Goal: Task Accomplishment & Management: Manage account settings

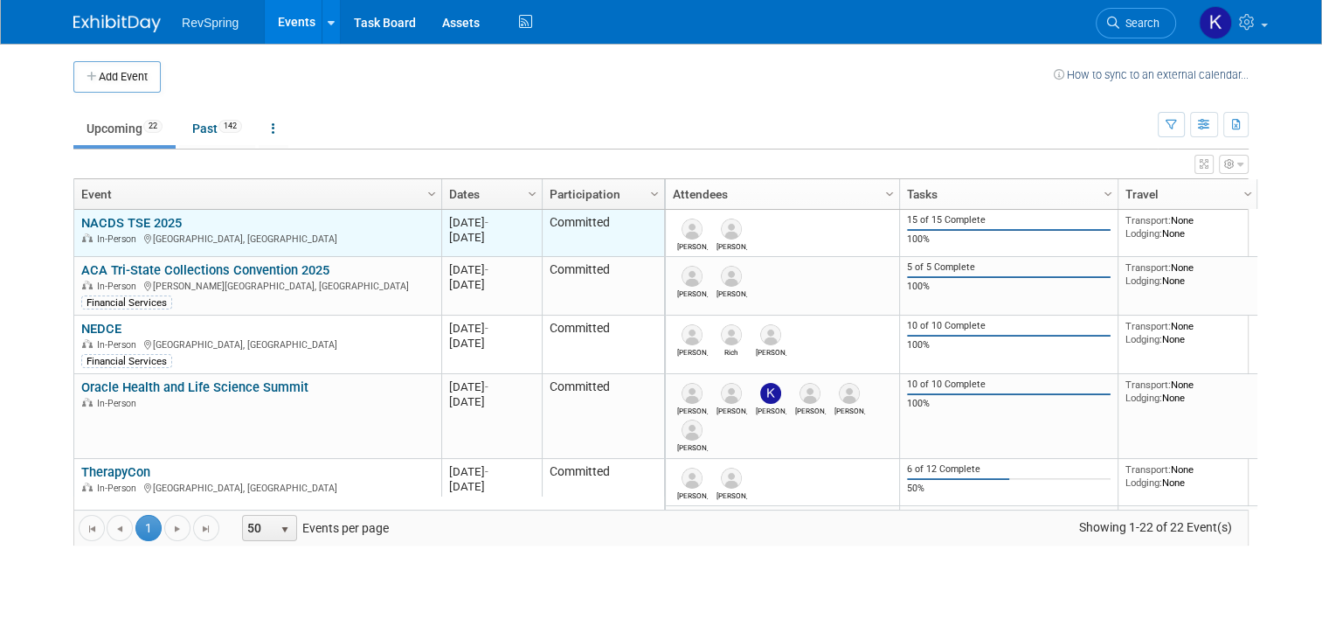
click at [120, 224] on link "NACDS TSE 2025" at bounding box center [131, 223] width 101 height 16
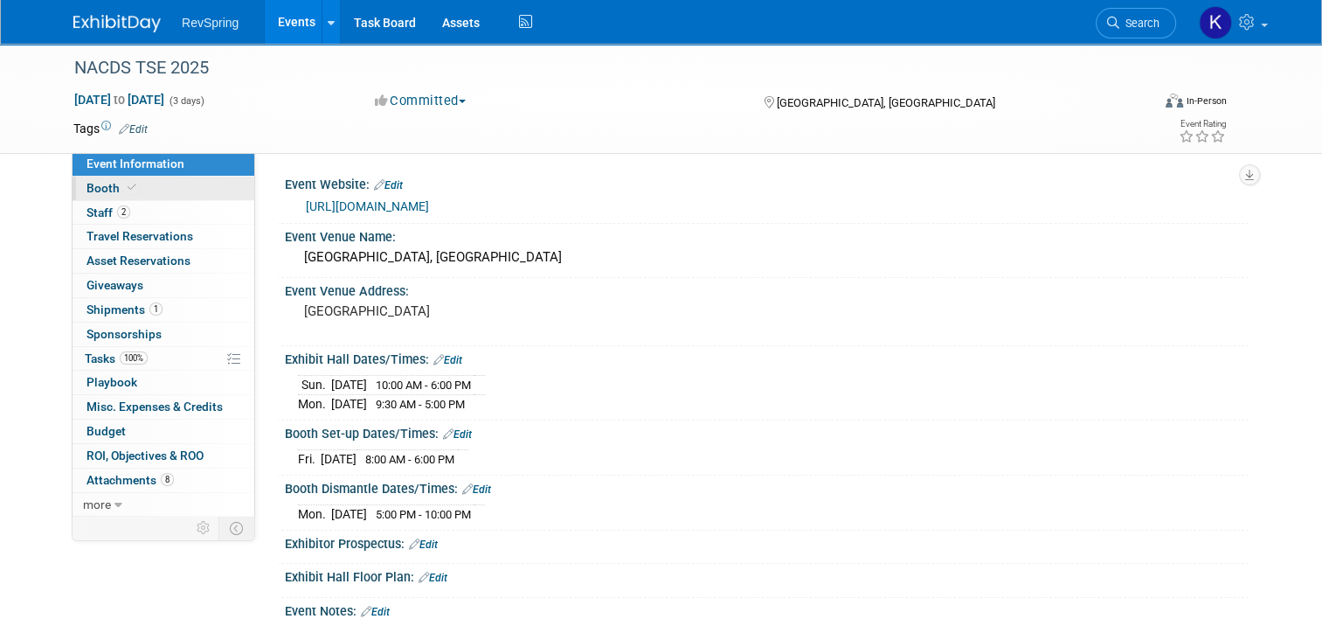
click at [170, 185] on link "Booth" at bounding box center [164, 189] width 182 height 24
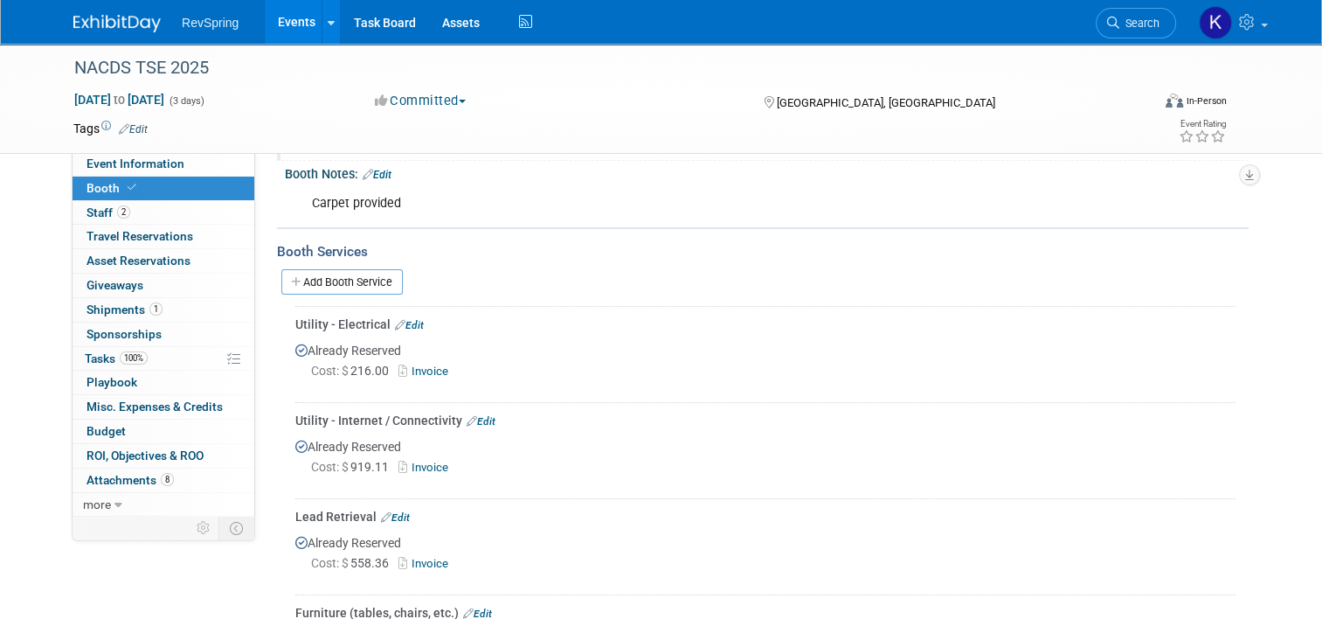
scroll to position [198, 0]
click at [365, 275] on link "Add Booth Service" at bounding box center [341, 279] width 121 height 25
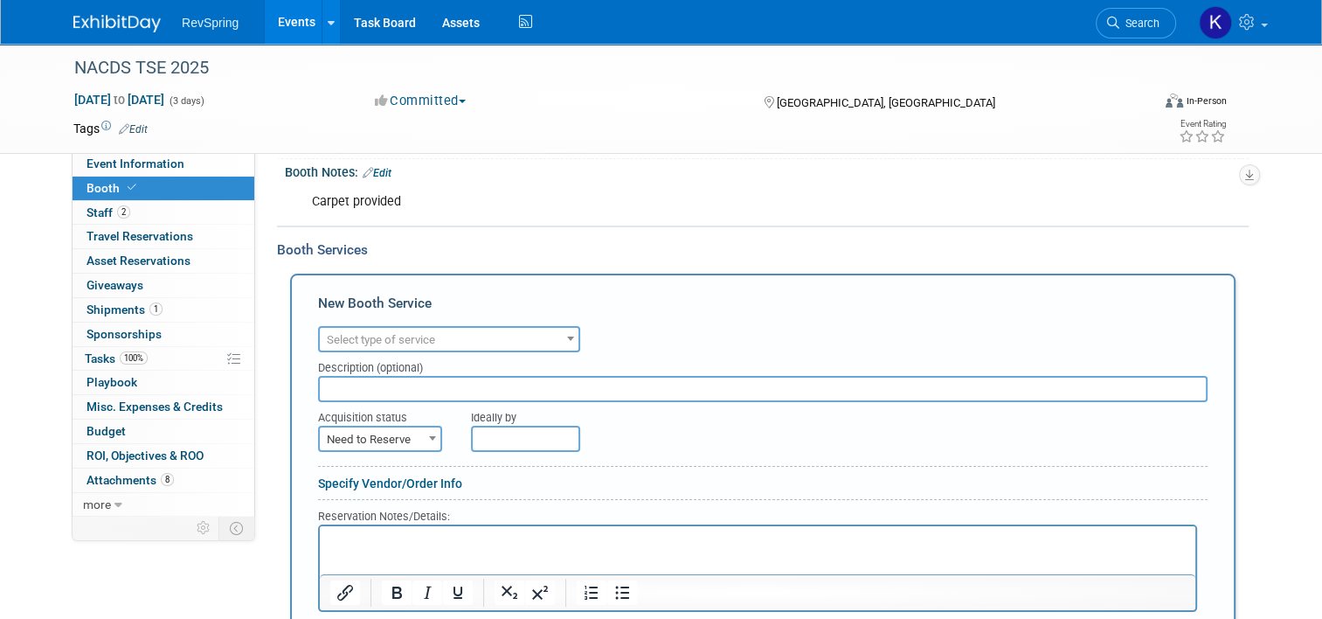
scroll to position [0, 0]
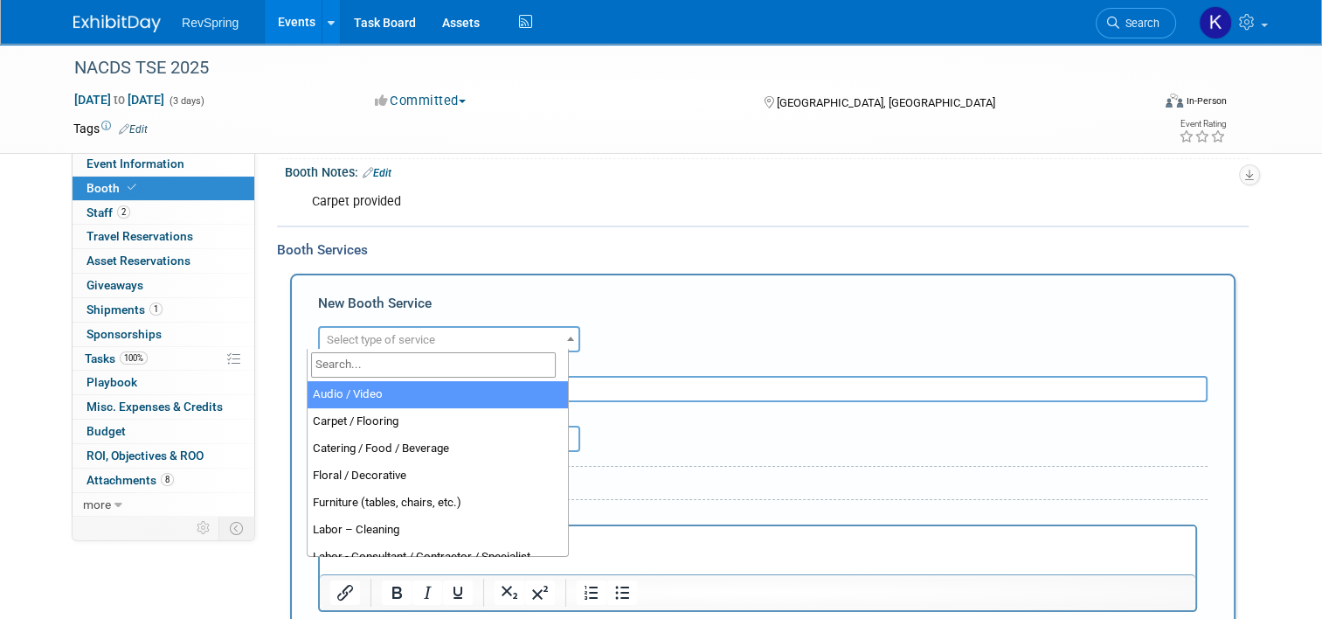
click at [380, 339] on span "Select type of service" at bounding box center [381, 339] width 108 height 13
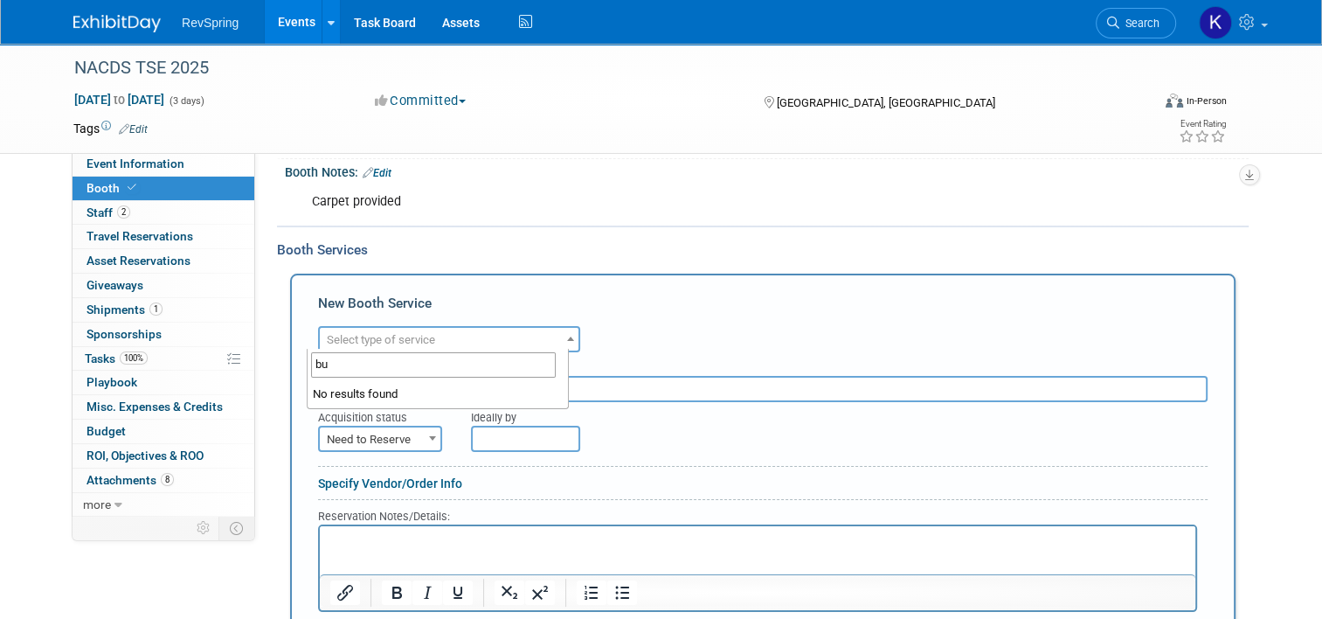
type input "b"
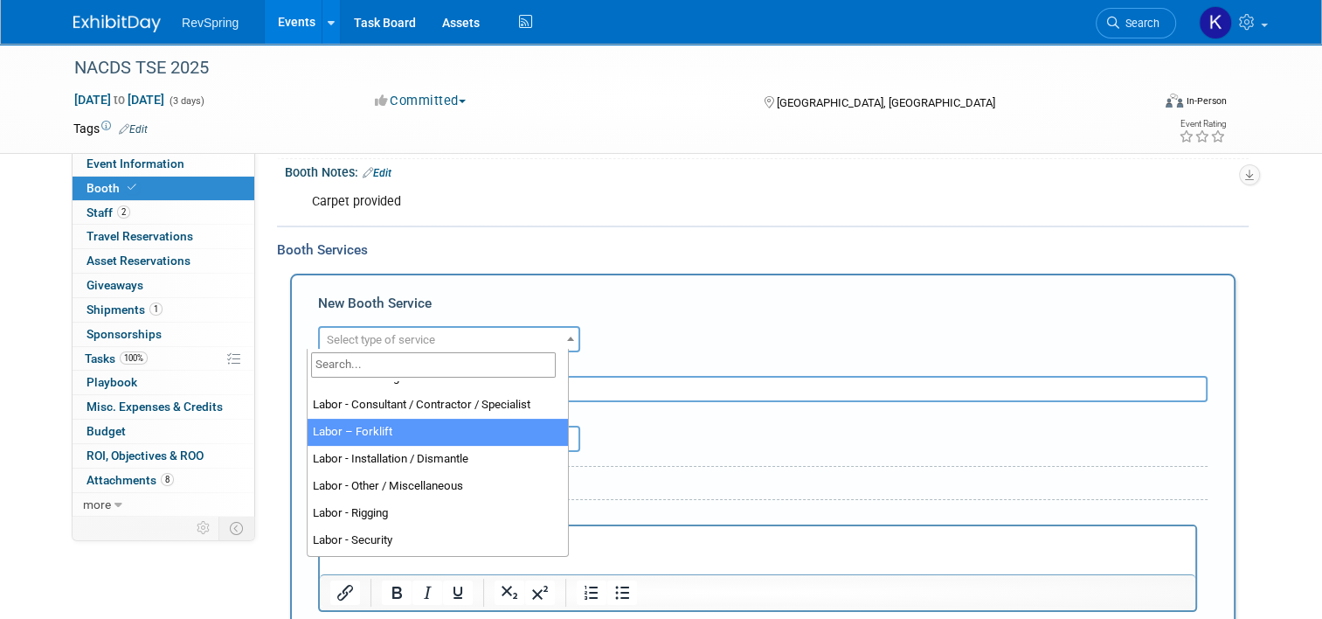
scroll to position [153, 0]
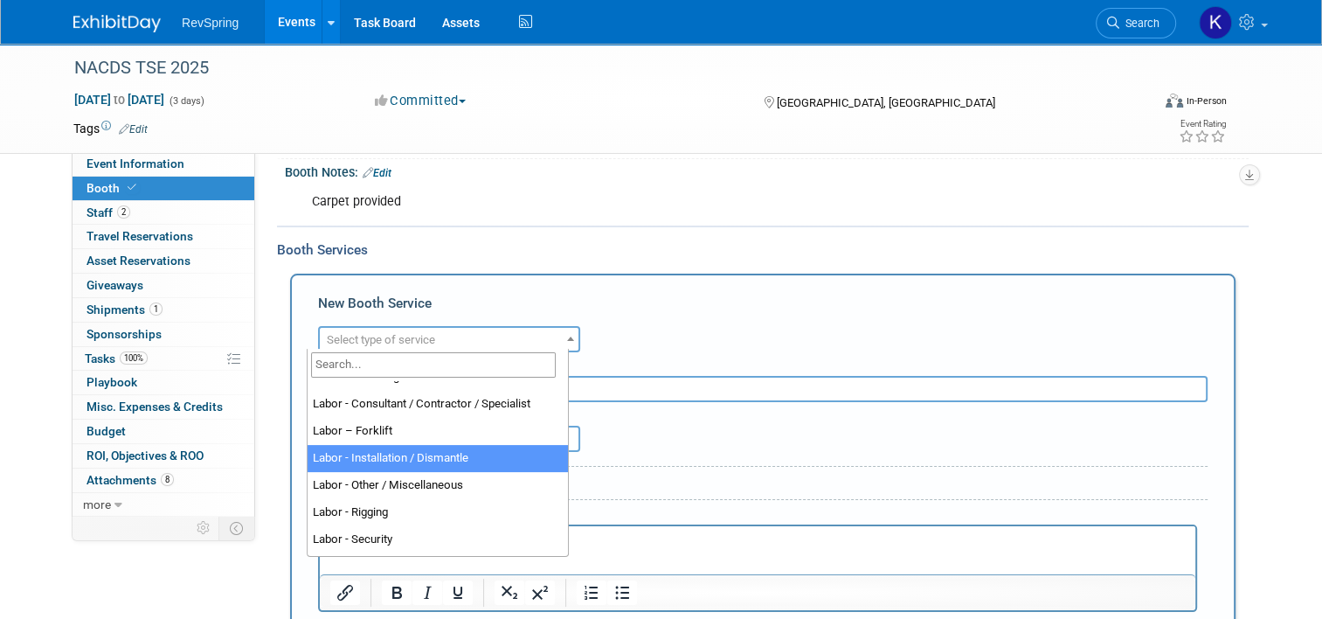
select select "11"
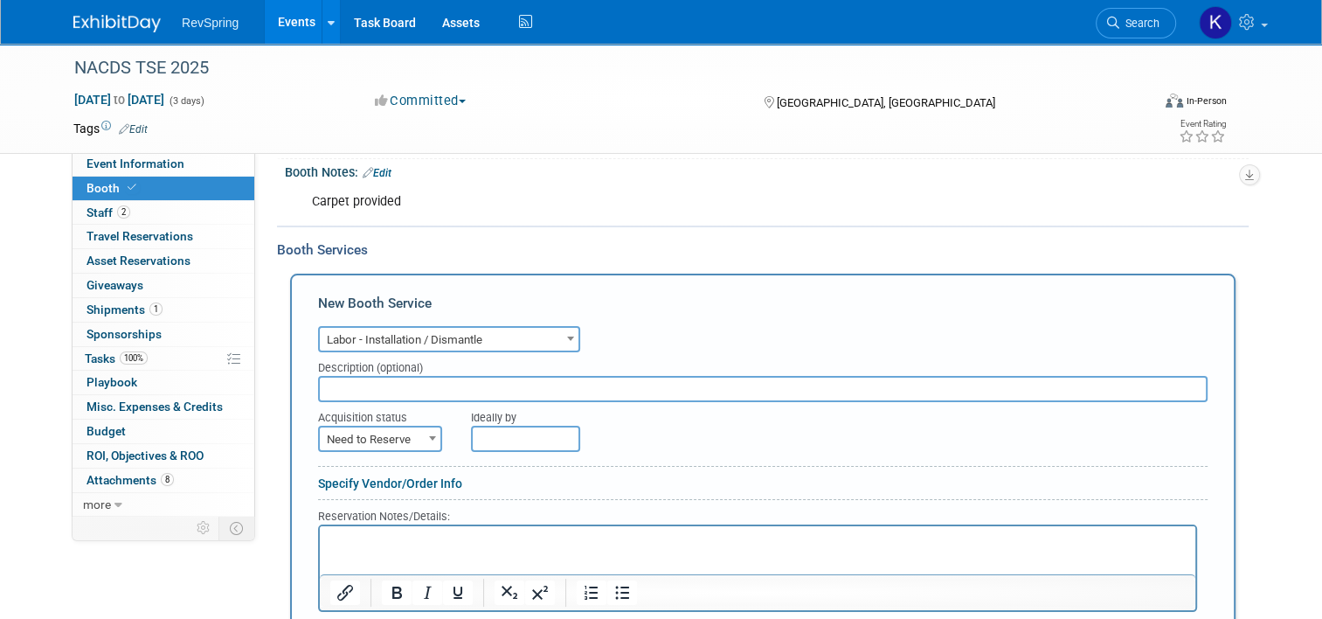
click at [371, 385] on input "text" at bounding box center [763, 389] width 890 height 26
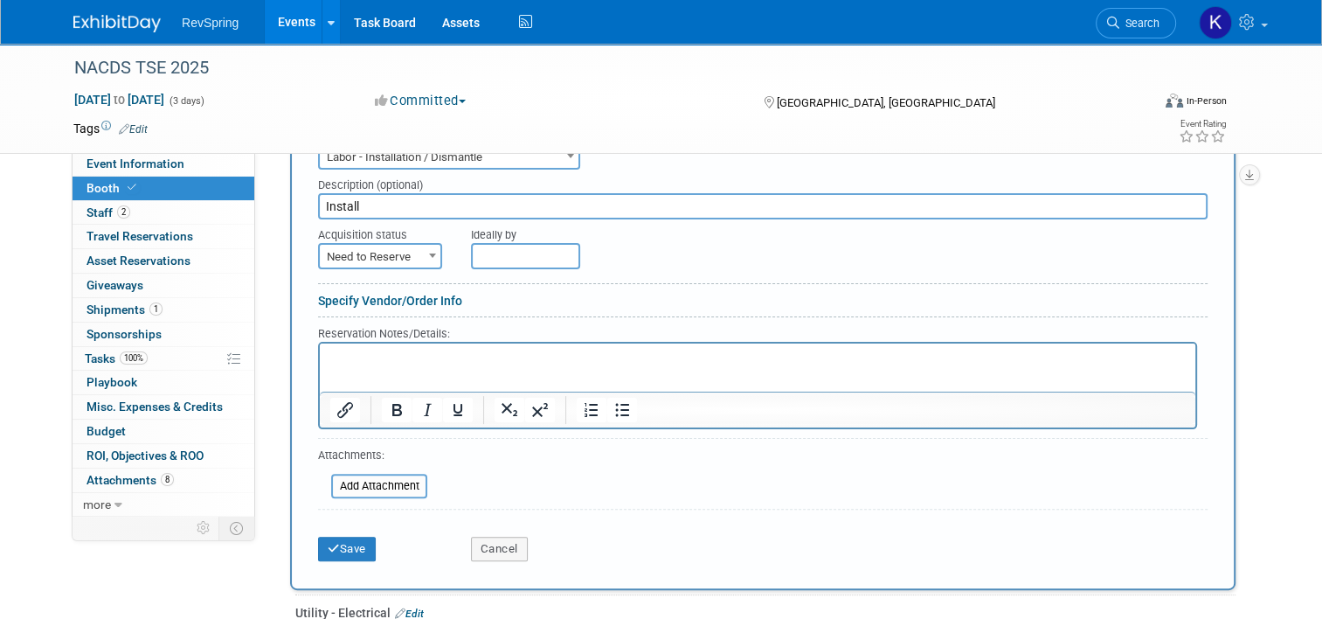
scroll to position [381, 0]
type input "Install"
click at [367, 475] on input "file" at bounding box center [322, 485] width 208 height 21
click at [392, 244] on span "Need to Reserve" at bounding box center [380, 256] width 121 height 24
select select "2"
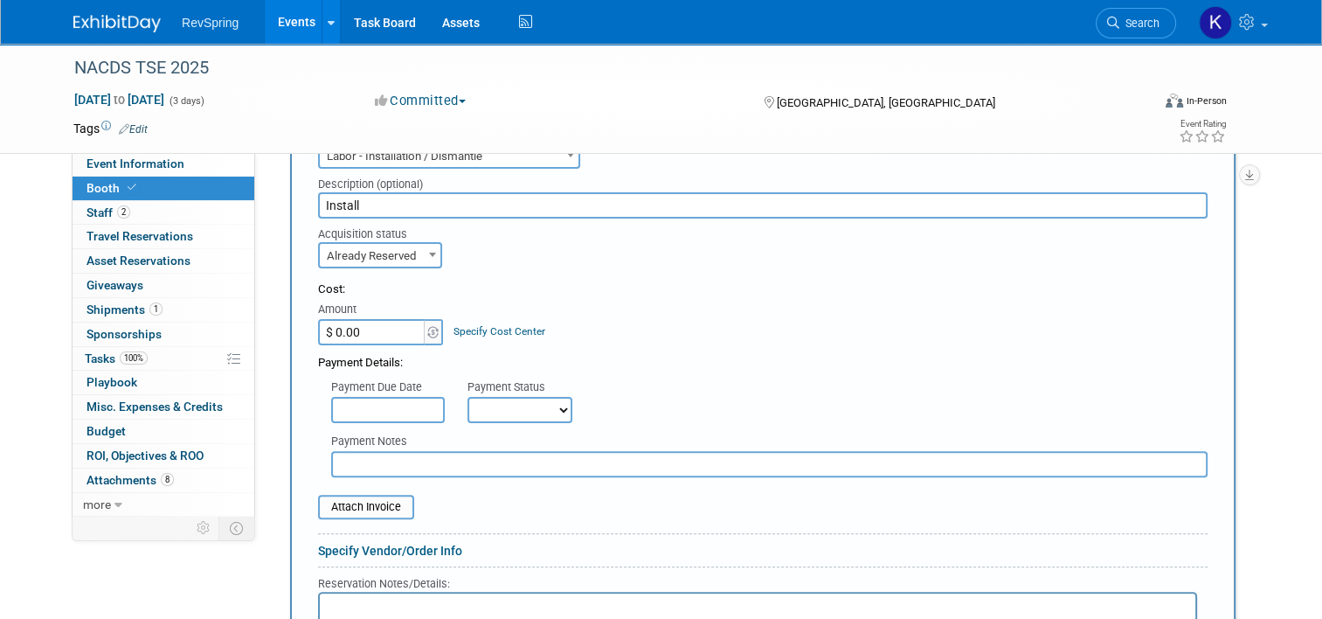
click at [365, 338] on input "$ 0.00" at bounding box center [372, 332] width 109 height 26
type input "$ 720.00"
click at [364, 504] on input "file" at bounding box center [309, 506] width 208 height 21
drag, startPoint x: 386, startPoint y: 497, endPoint x: 323, endPoint y: 500, distance: 63.0
click at [323, 500] on input "file" at bounding box center [309, 506] width 208 height 21
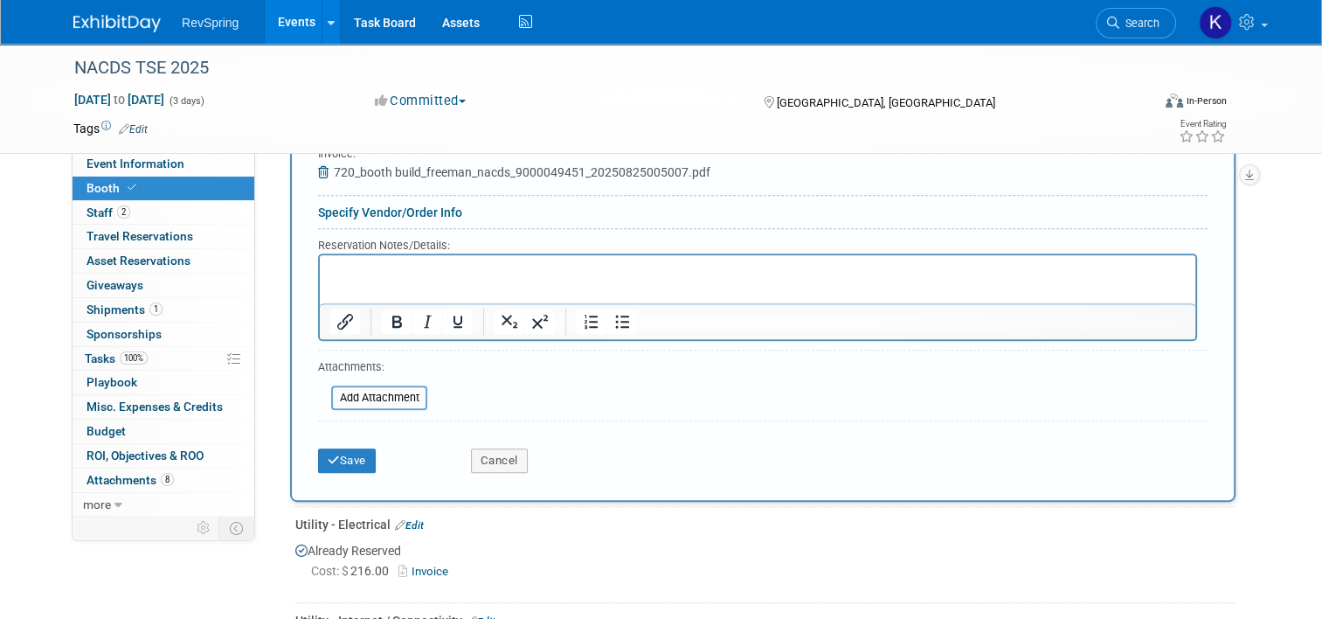
scroll to position [731, 0]
click at [342, 450] on button "Save" at bounding box center [347, 459] width 58 height 24
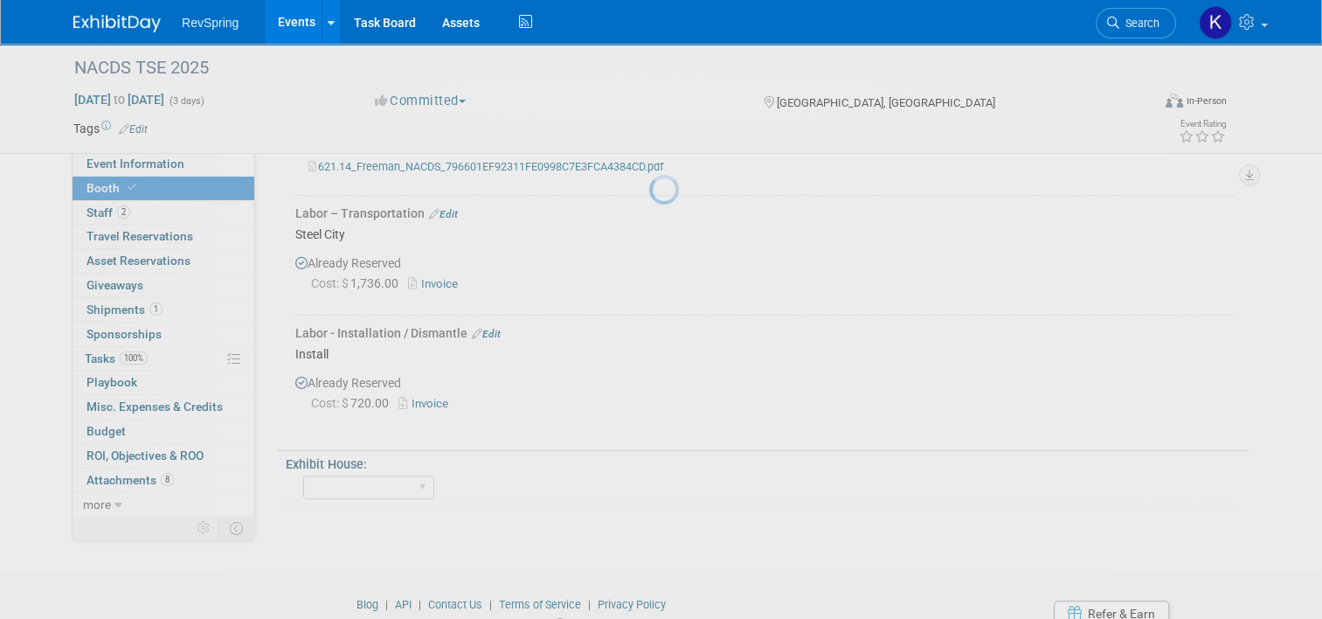
scroll to position [801, 0]
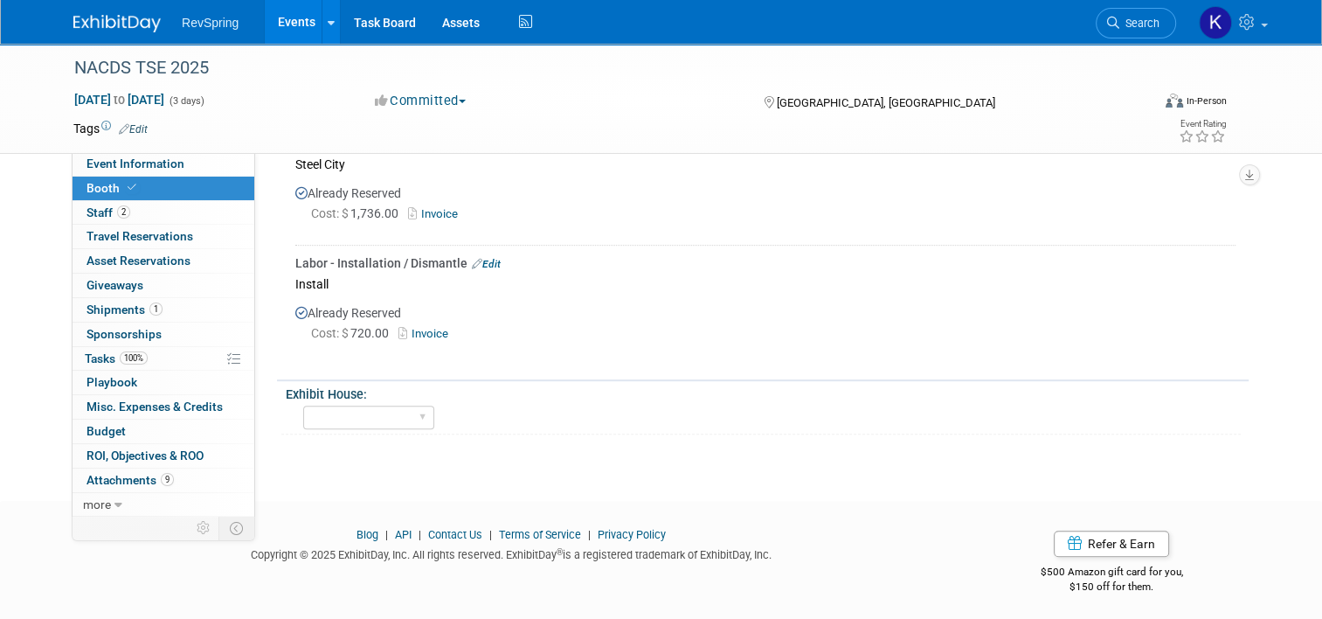
click at [273, 32] on link "Events" at bounding box center [297, 22] width 64 height 44
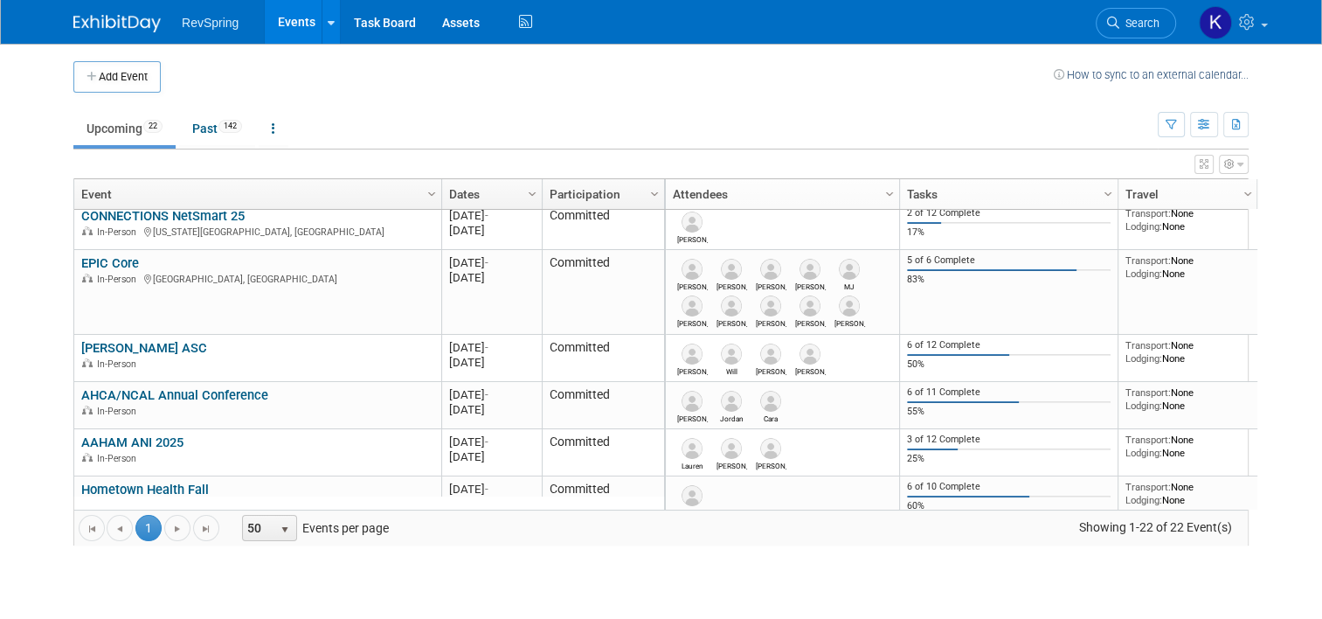
scroll to position [570, 0]
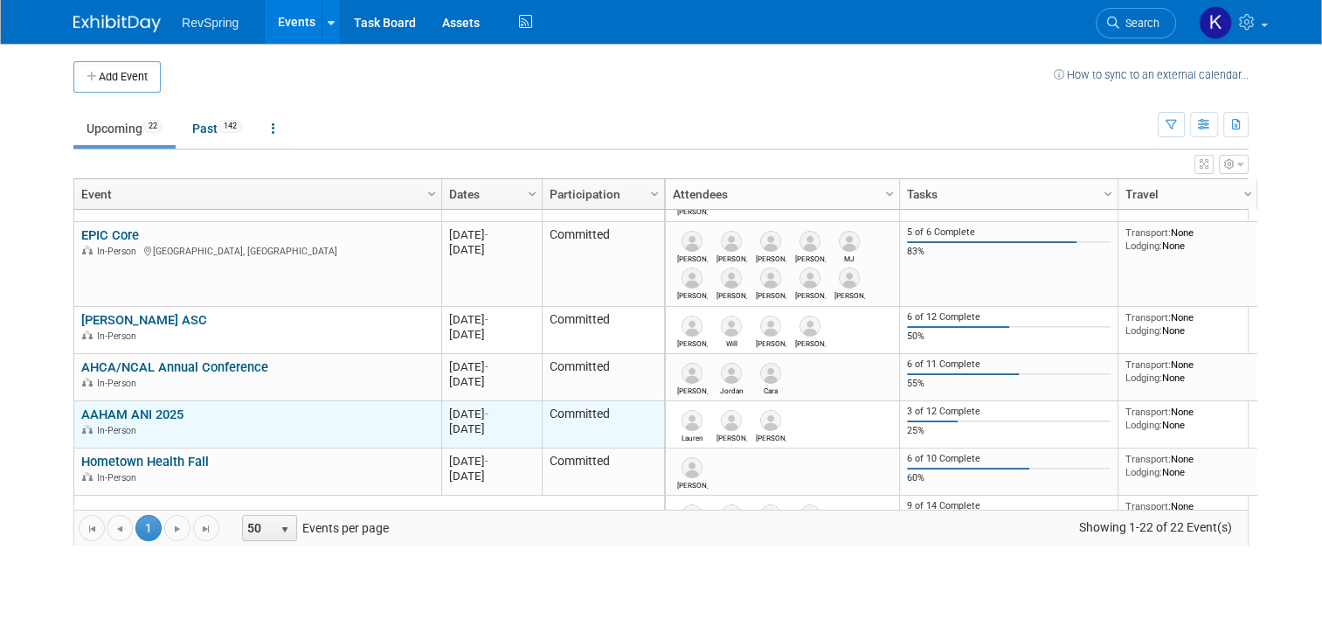
click at [148, 412] on link "AAHAM ANI 2025" at bounding box center [132, 414] width 102 height 16
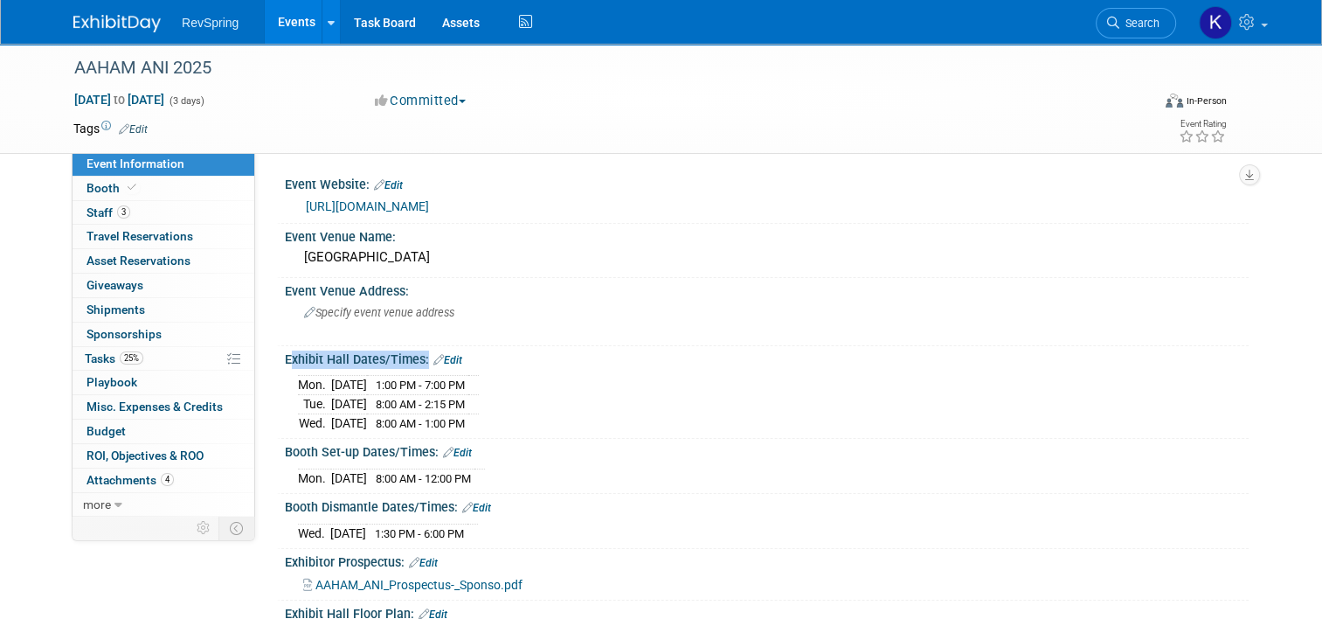
drag, startPoint x: 508, startPoint y: 420, endPoint x: 271, endPoint y: 362, distance: 244.0
click at [277, 362] on div "Exhibit Hall Dates/Times: Edit [DATE] 1:00 PM - 7:00 PM [DATE] 8:00 AM - 2:15 P…" at bounding box center [763, 392] width 972 height 93
copy div "Exhibit Hall Dates/Times: Edit"
click at [192, 210] on link "3 Staff 3" at bounding box center [164, 213] width 182 height 24
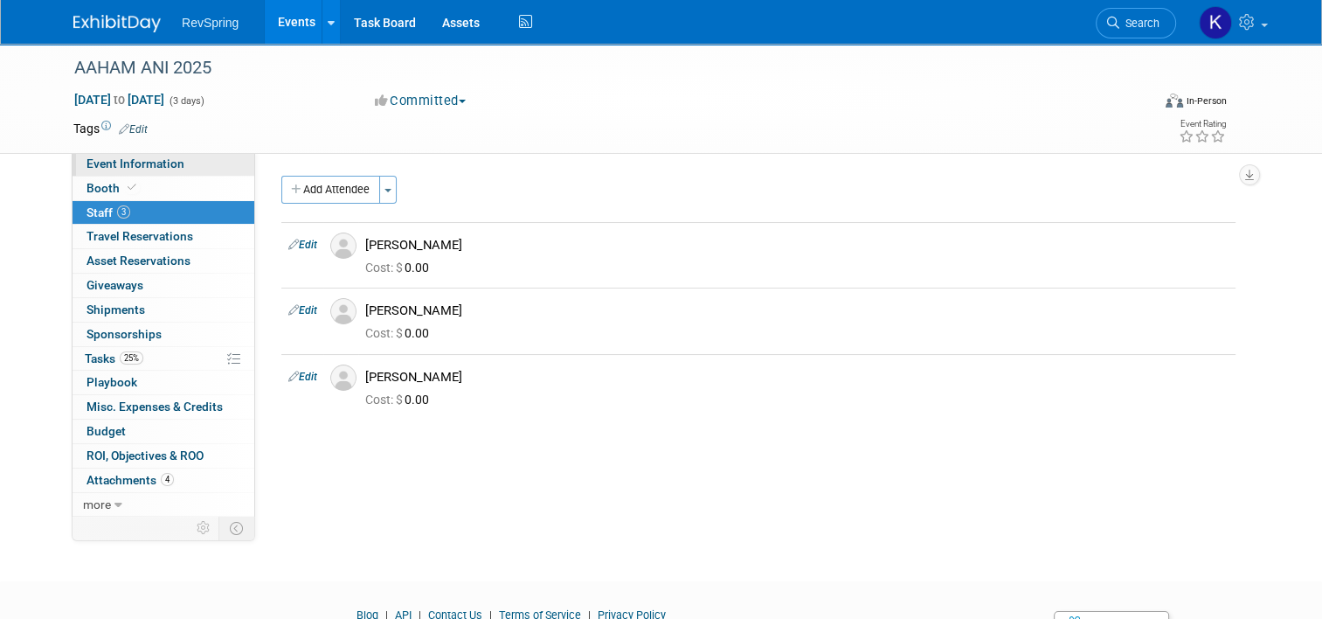
click at [117, 170] on span "Event Information" at bounding box center [136, 163] width 98 height 14
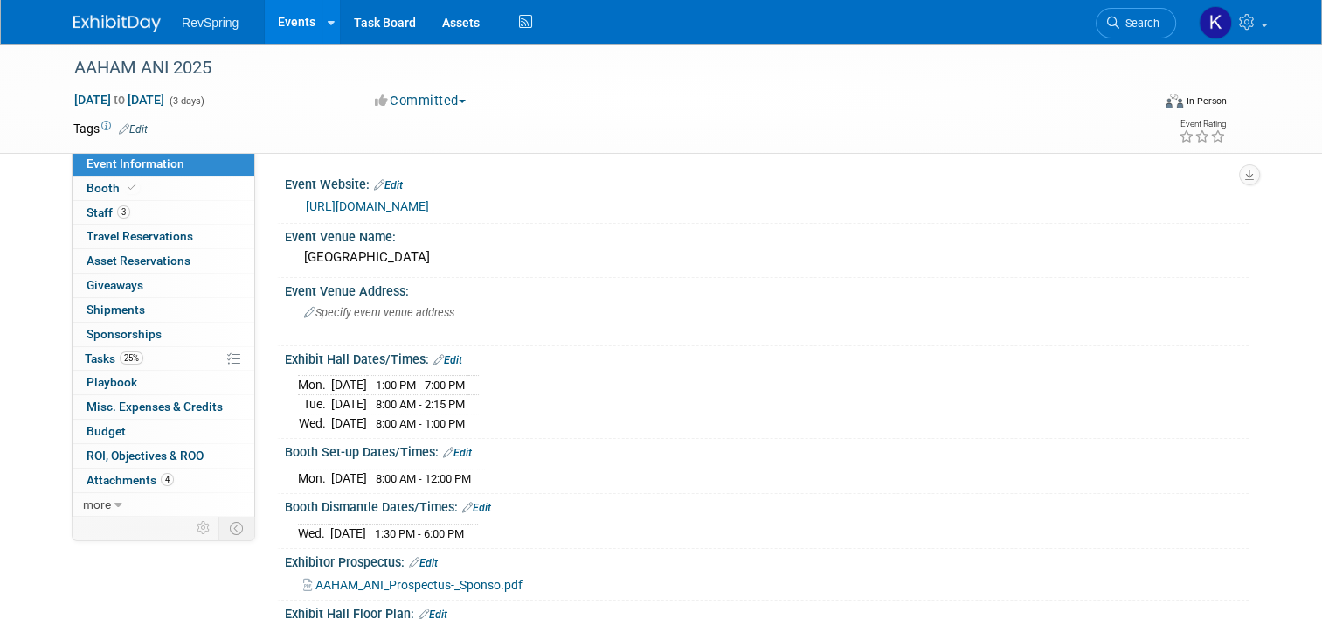
scroll to position [409, 0]
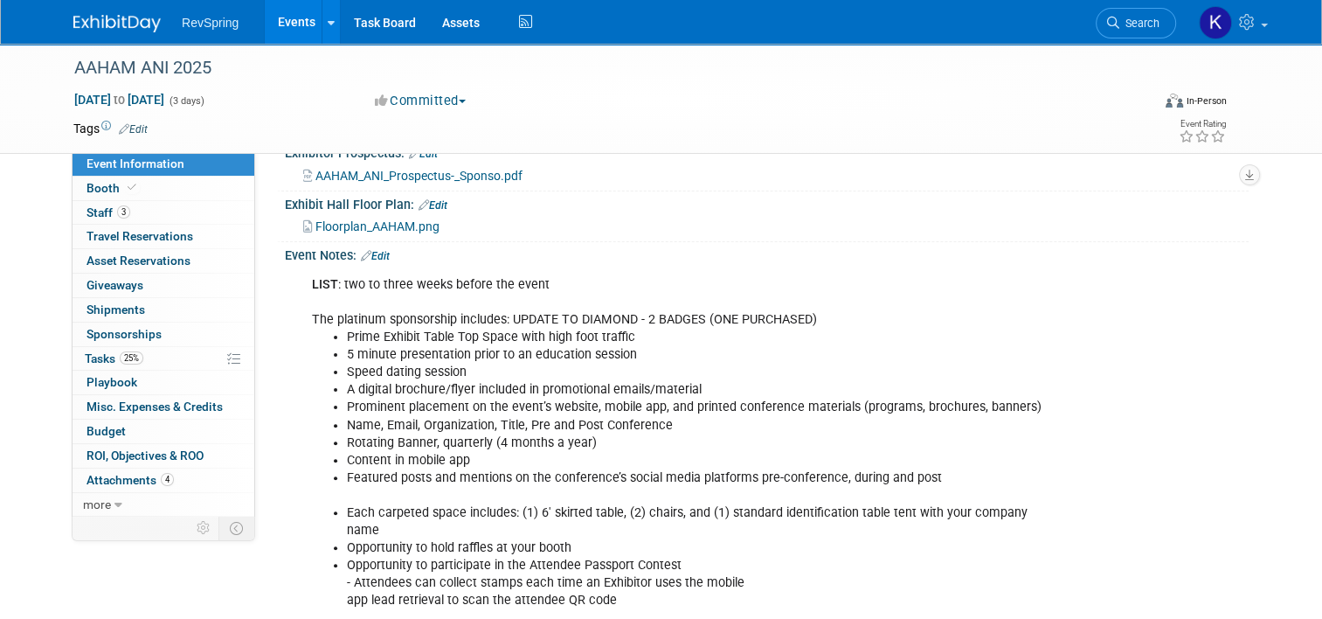
click at [434, 175] on span "AAHAM_ANI_Prospectus-_Sponso.pdf" at bounding box center [419, 176] width 207 height 14
click at [177, 475] on link "4 Attachments 4" at bounding box center [164, 480] width 182 height 24
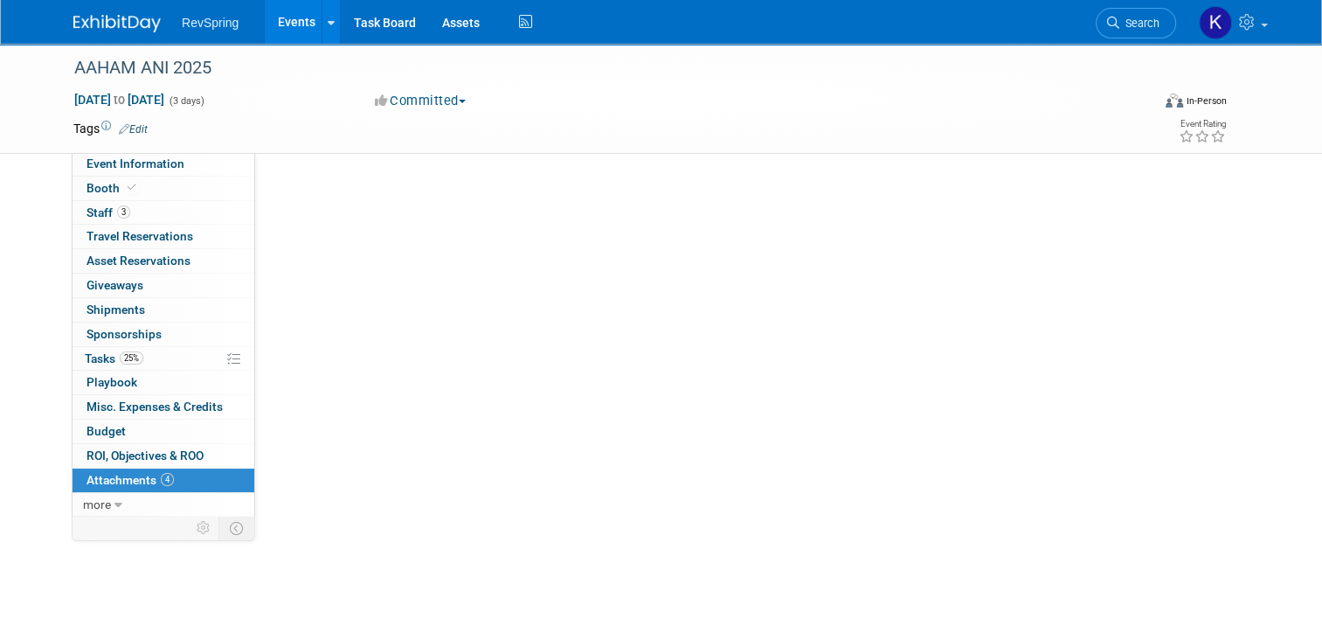
scroll to position [0, 0]
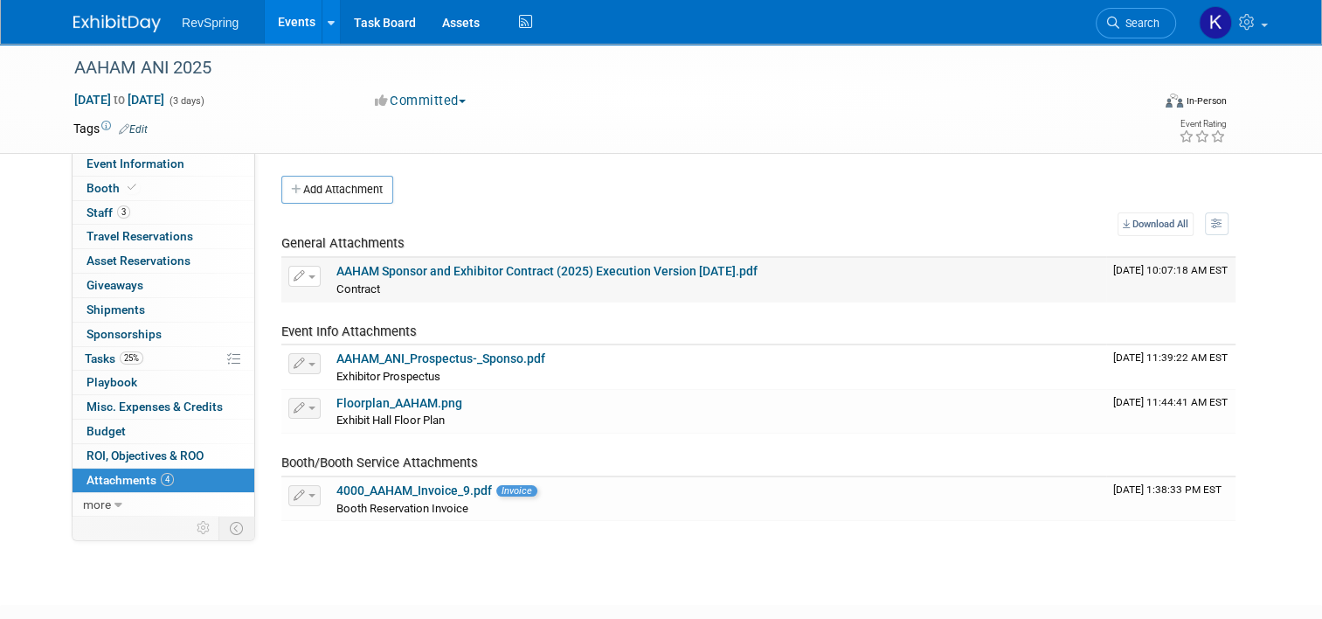
click at [480, 274] on link "AAHAM Sponsor and Exhibitor Contract (2025) Execution Version 8.8.25.pdf" at bounding box center [546, 271] width 421 height 14
click at [409, 491] on link "4000_AAHAM_Invoice_9.pdf" at bounding box center [414, 490] width 156 height 14
click at [132, 424] on link "Budget" at bounding box center [164, 432] width 182 height 24
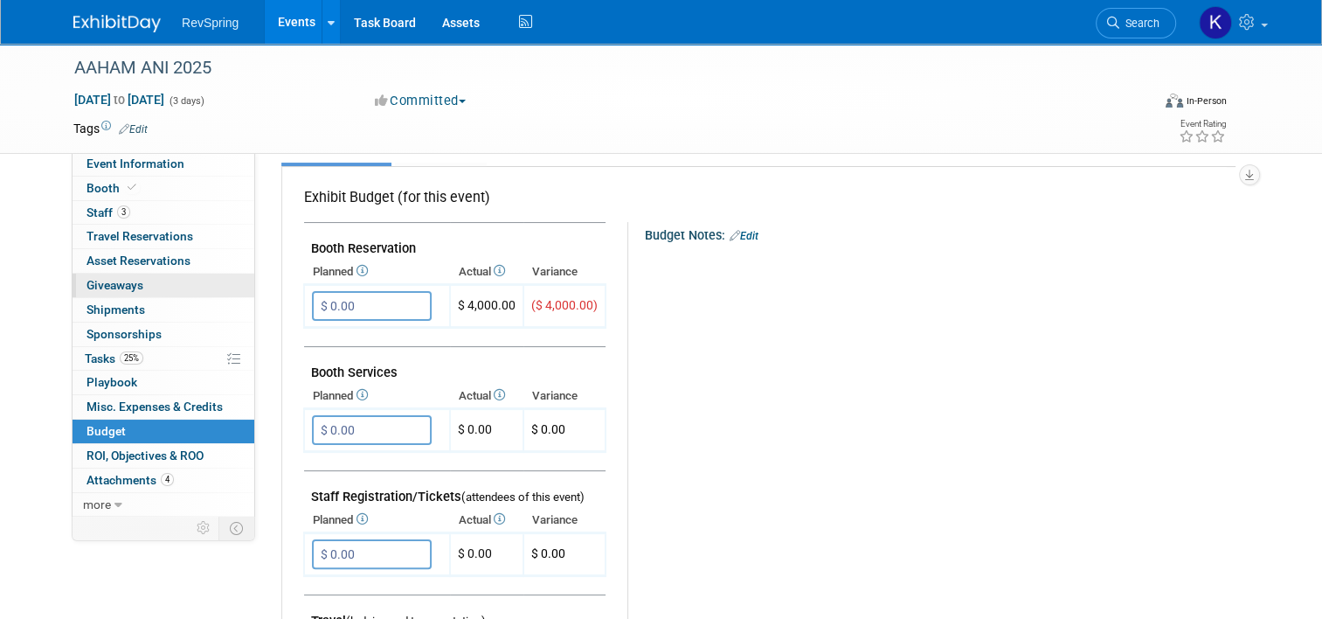
scroll to position [222, 0]
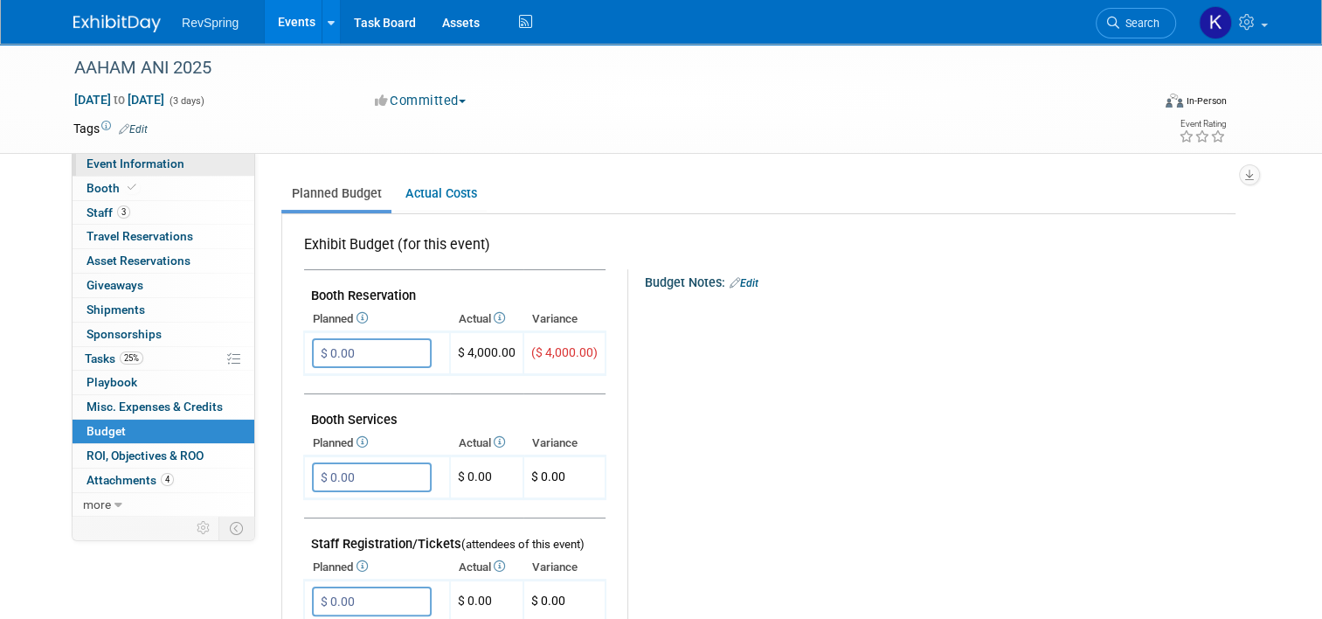
click at [135, 162] on span "Event Information" at bounding box center [136, 163] width 98 height 14
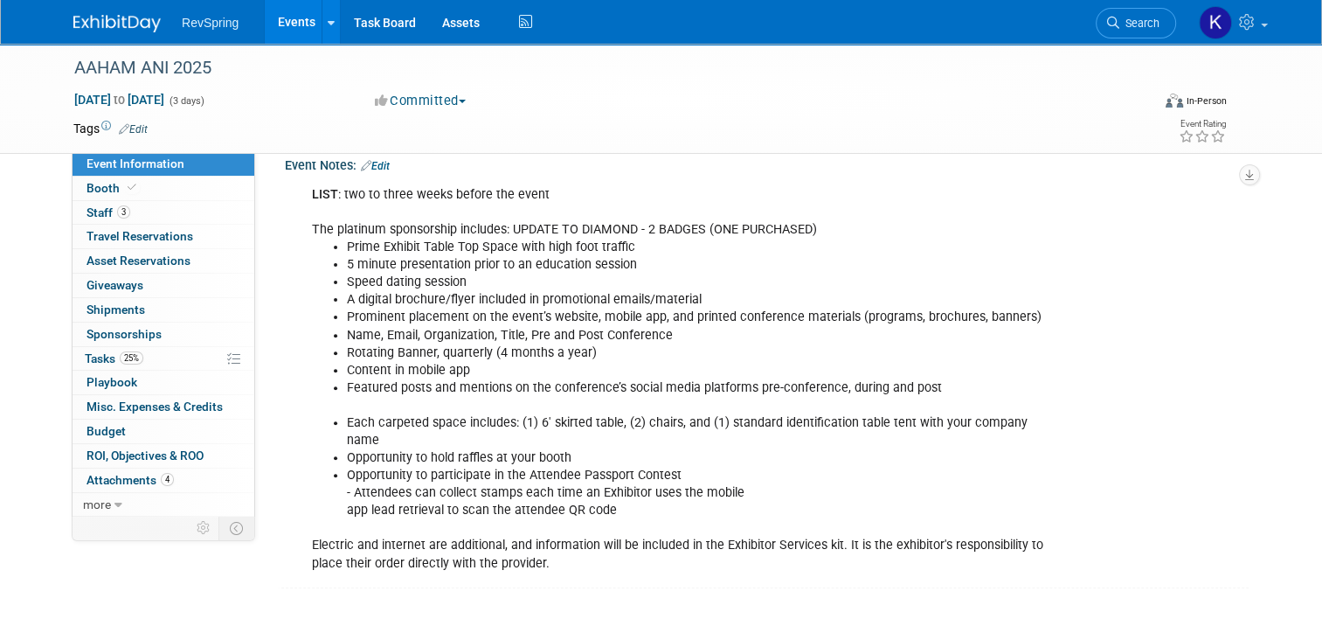
scroll to position [500, 0]
click at [184, 482] on link "4 Attachments 4" at bounding box center [164, 480] width 182 height 24
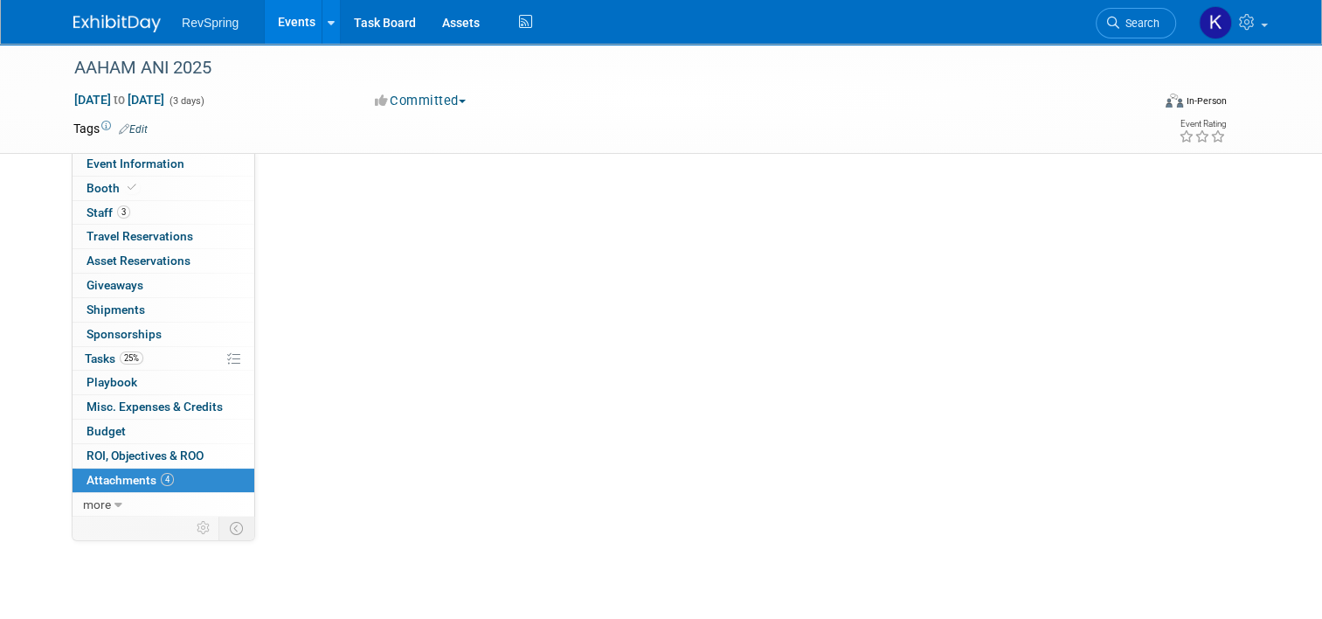
scroll to position [0, 0]
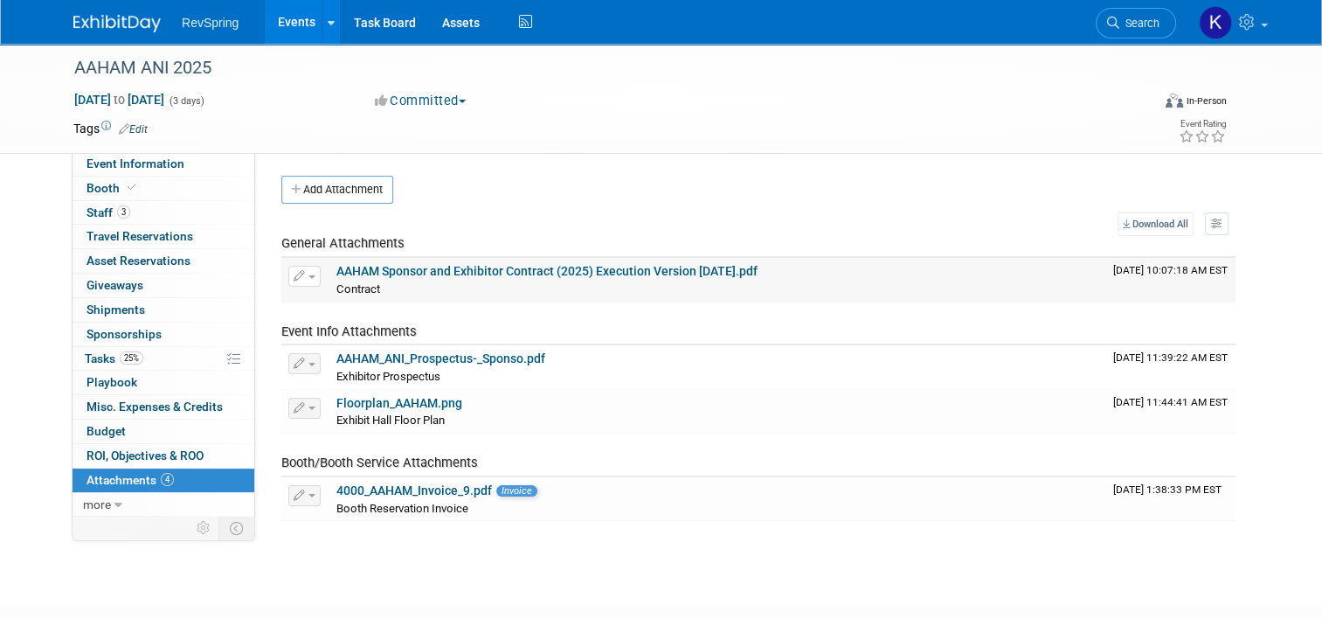
click at [409, 266] on link "AAHAM Sponsor and Exhibitor Contract (2025) Execution Version 8.8.25.pdf" at bounding box center [546, 271] width 421 height 14
click at [164, 163] on span "Event Information" at bounding box center [136, 163] width 98 height 14
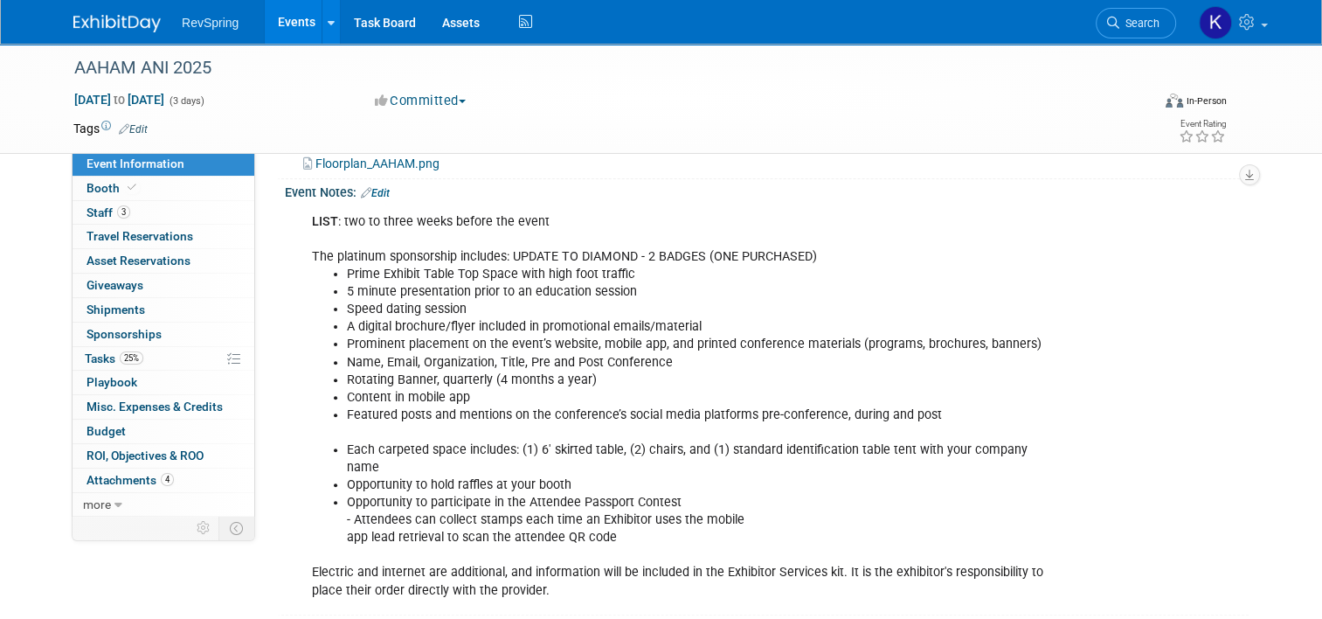
scroll to position [482, 0]
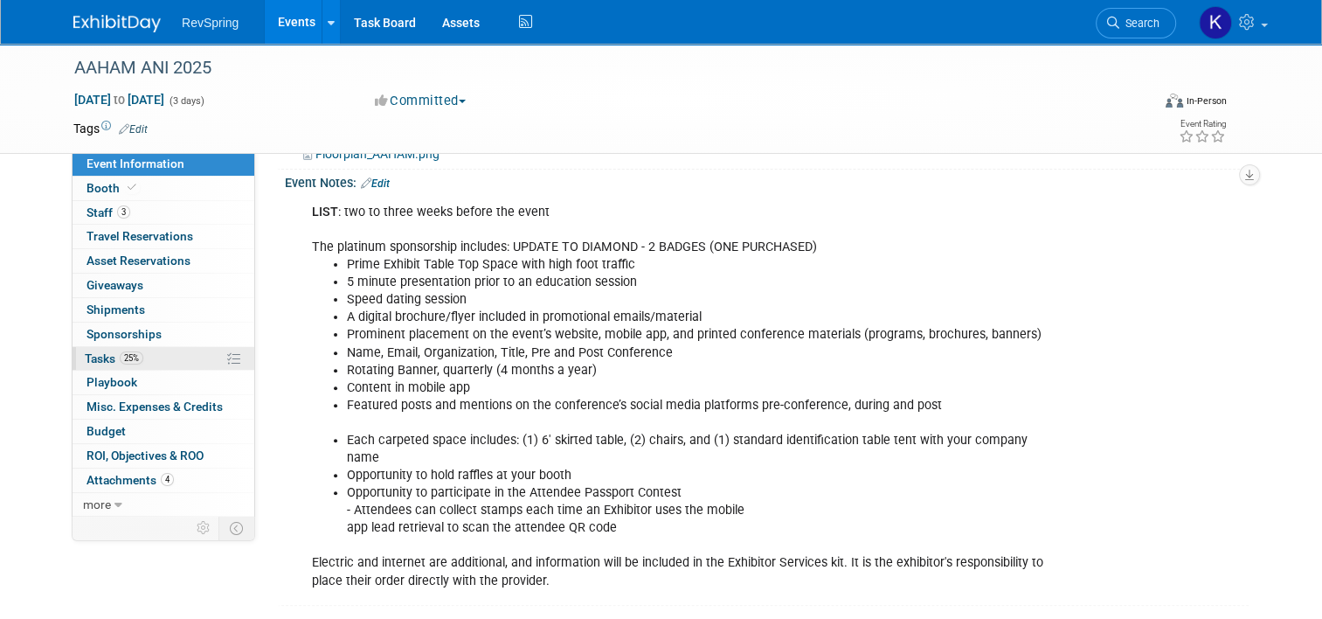
click at [177, 362] on link "25% Tasks 25%" at bounding box center [164, 359] width 182 height 24
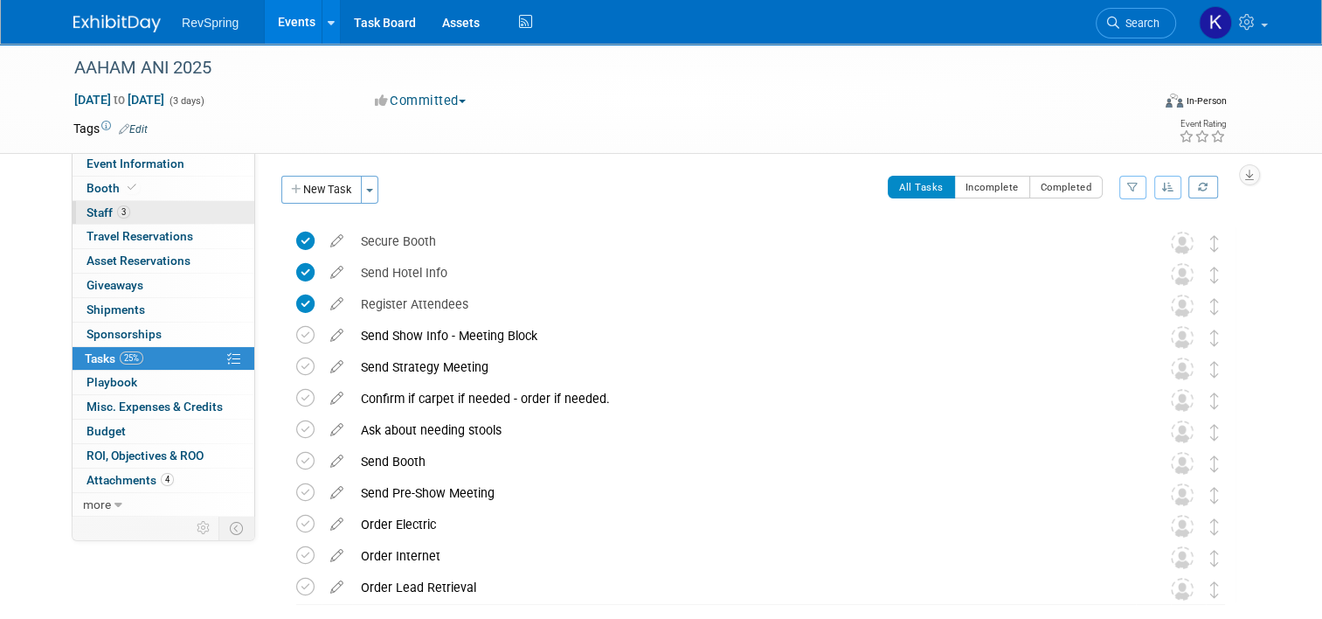
click at [142, 208] on link "3 Staff 3" at bounding box center [164, 213] width 182 height 24
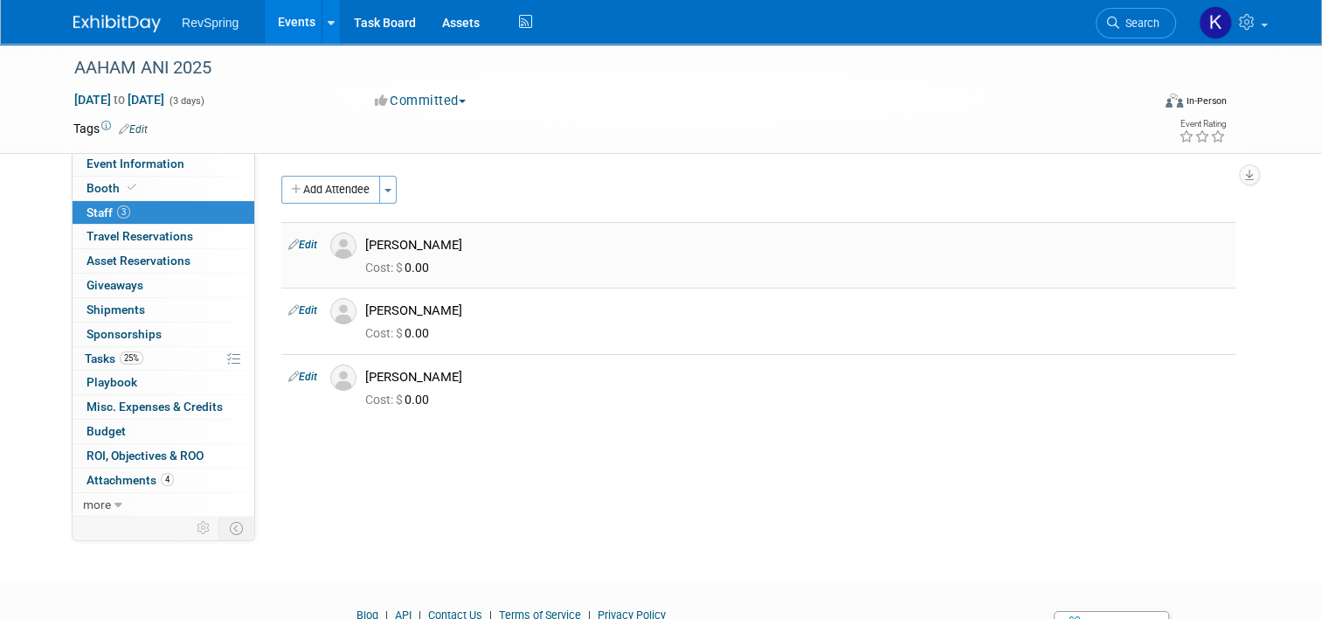
click at [288, 241] on icon at bounding box center [293, 244] width 10 height 18
select select "fe3c2625-047d-401e-9912-3c8aa249e529"
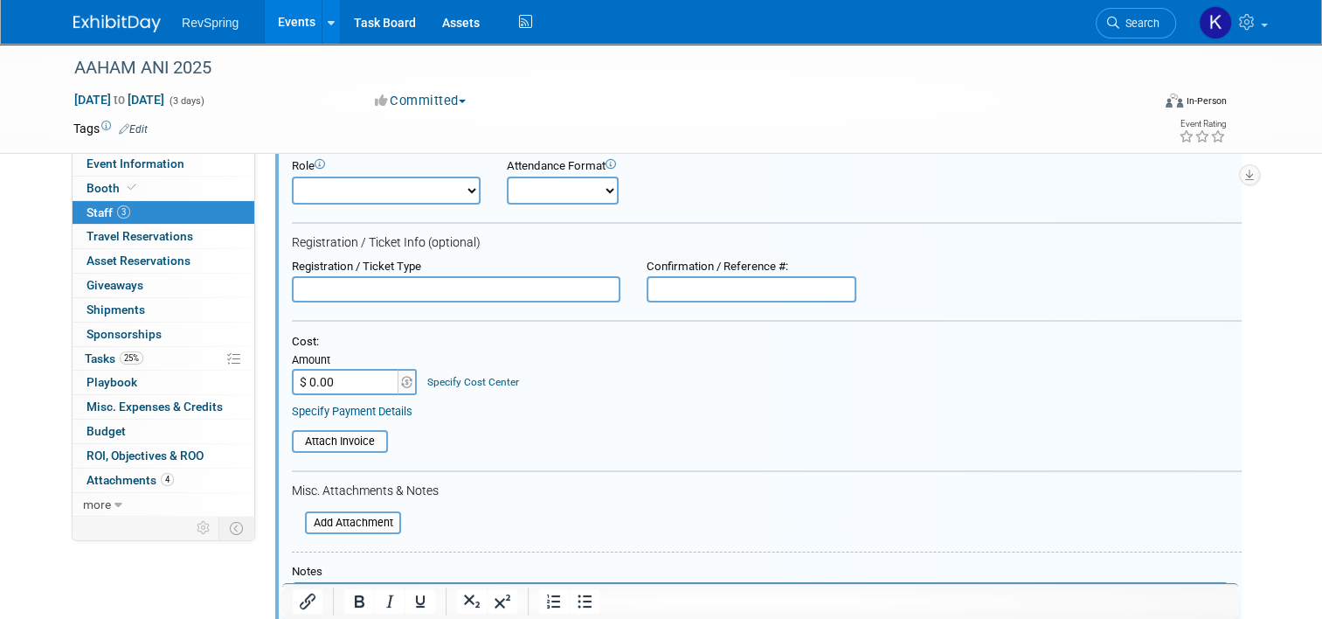
scroll to position [136, 0]
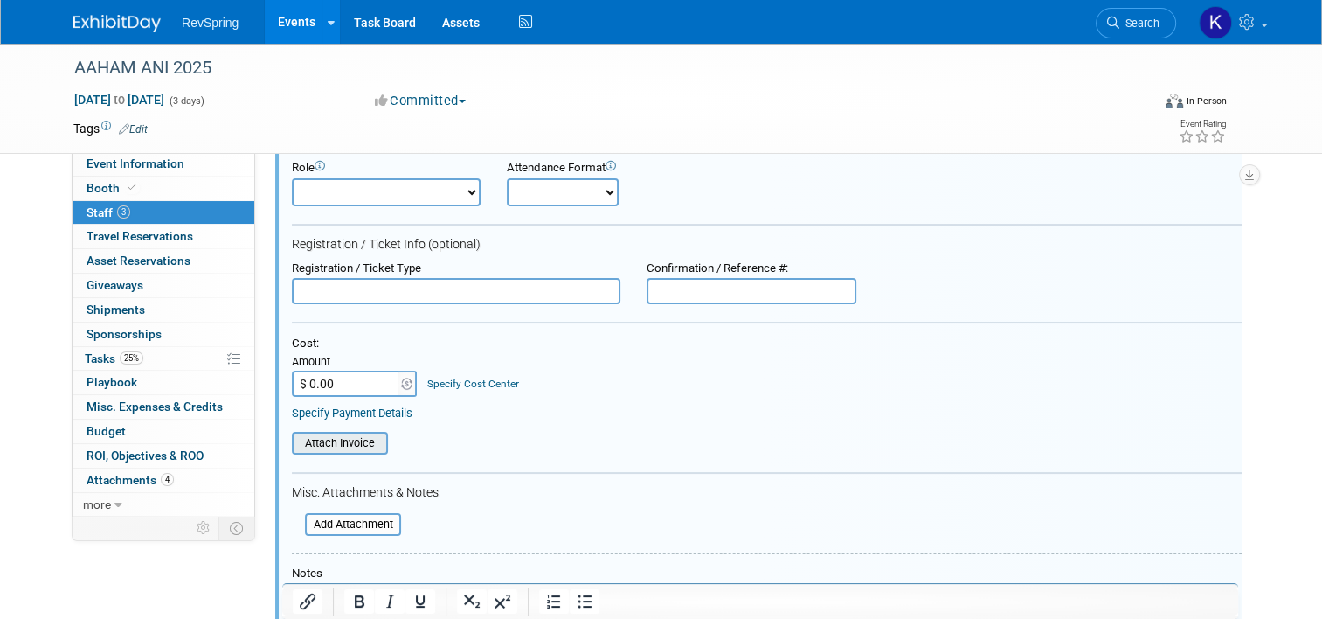
click at [318, 434] on input "file" at bounding box center [282, 443] width 208 height 19
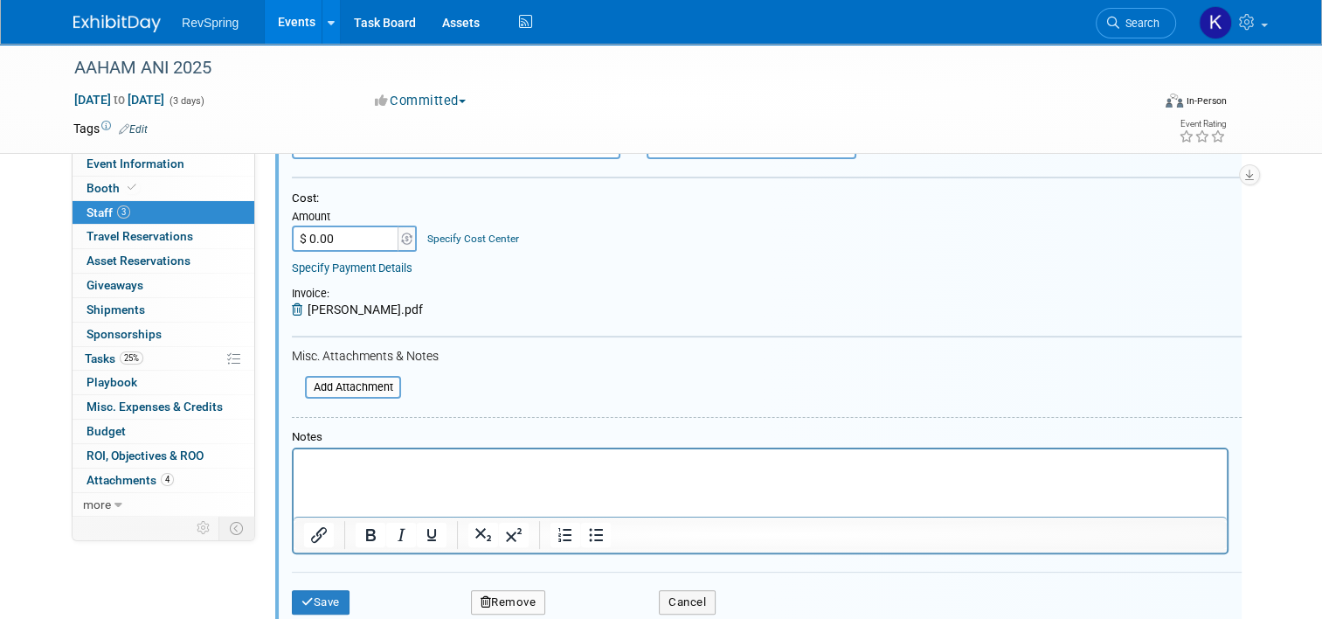
scroll to position [287, 0]
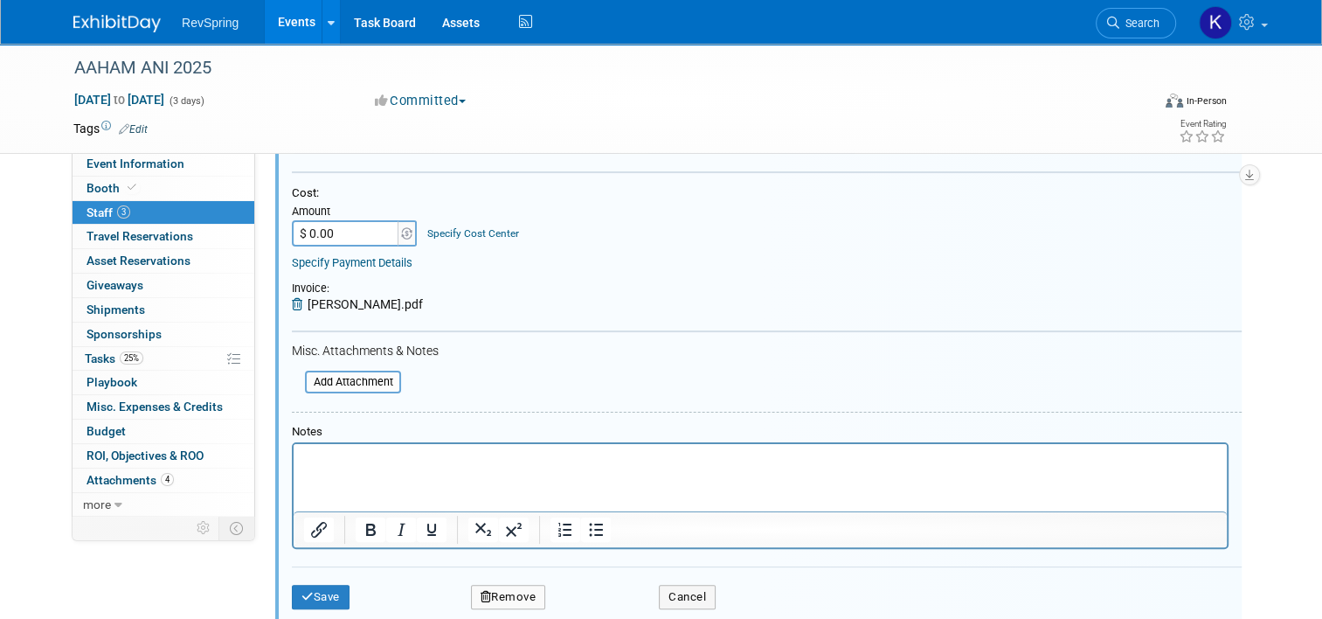
click at [308, 222] on input "$ 0.00" at bounding box center [346, 233] width 109 height 26
type input "$ 750.00"
click at [317, 594] on button "Save" at bounding box center [321, 597] width 58 height 24
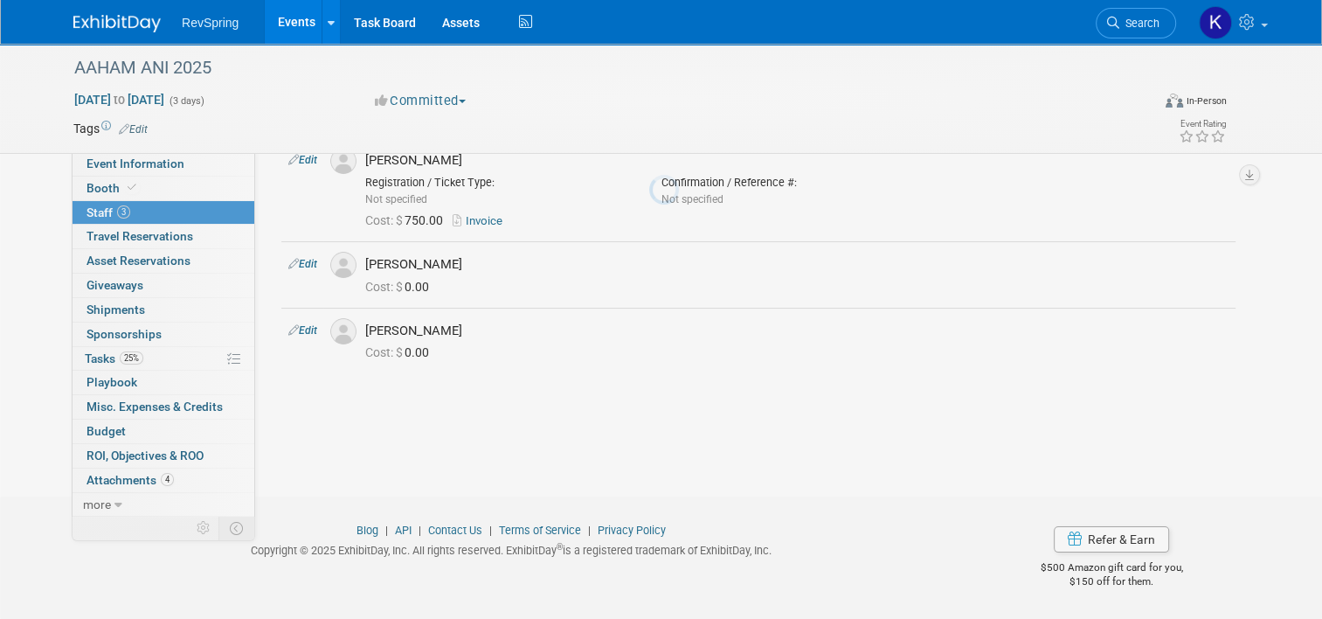
scroll to position [84, 0]
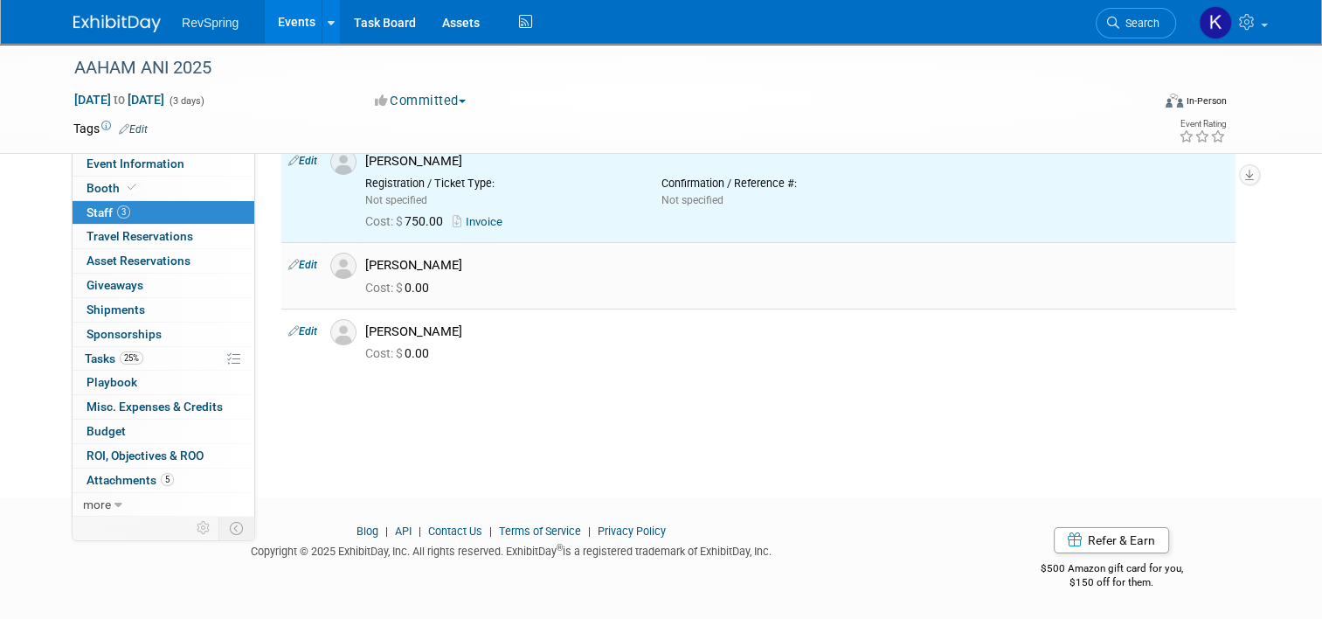
click at [298, 267] on link "Edit" at bounding box center [302, 265] width 29 height 12
select select "b3268fb7-e1fe-4cc9-8946-00efb547268c"
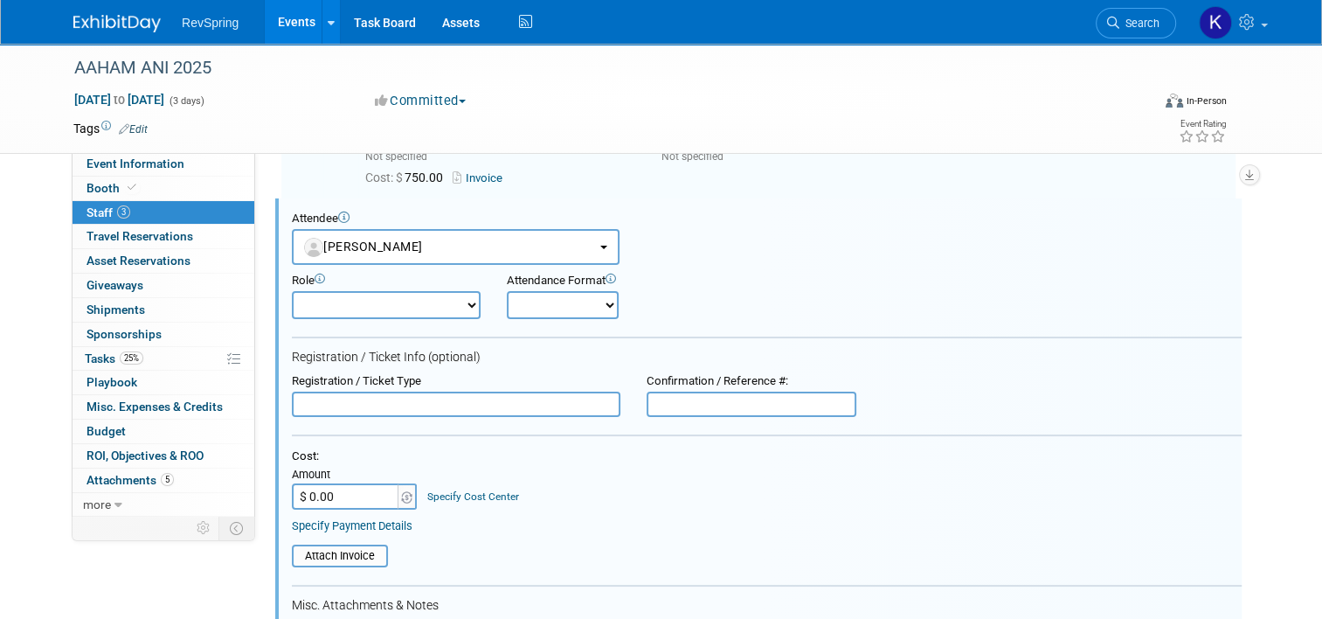
scroll to position [0, 0]
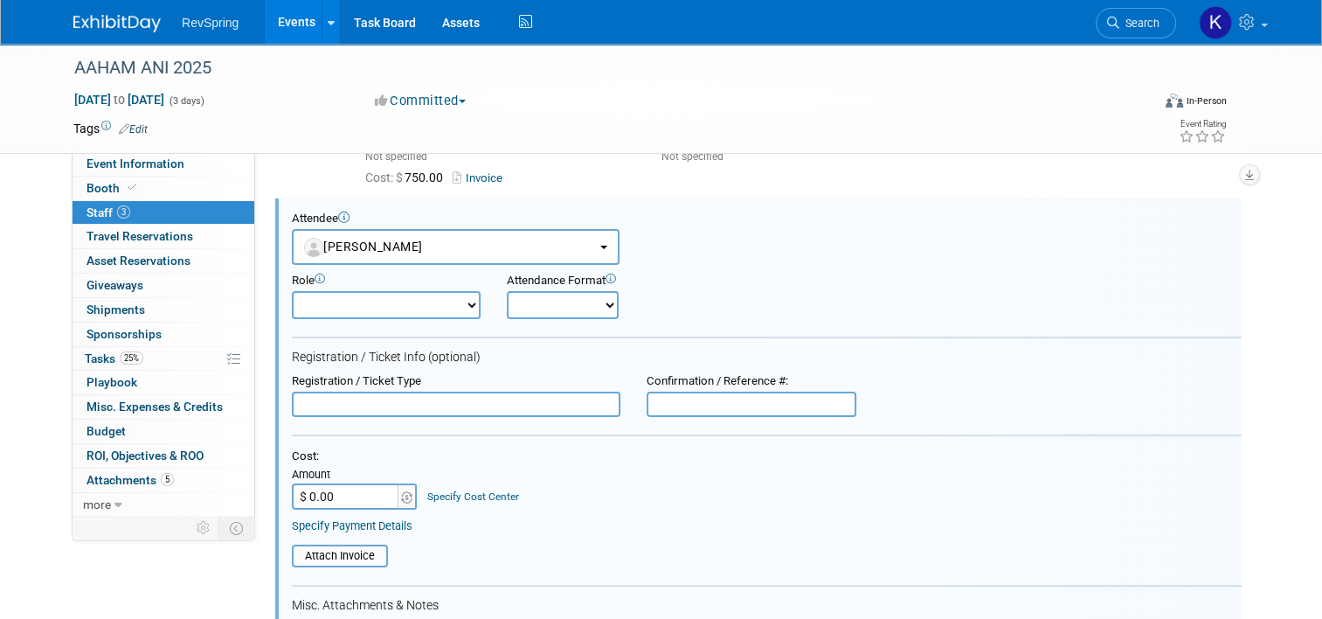
click at [366, 483] on input "$ 0.00" at bounding box center [346, 496] width 109 height 26
type input "$ 750.00"
click at [332, 546] on input "file" at bounding box center [282, 555] width 208 height 19
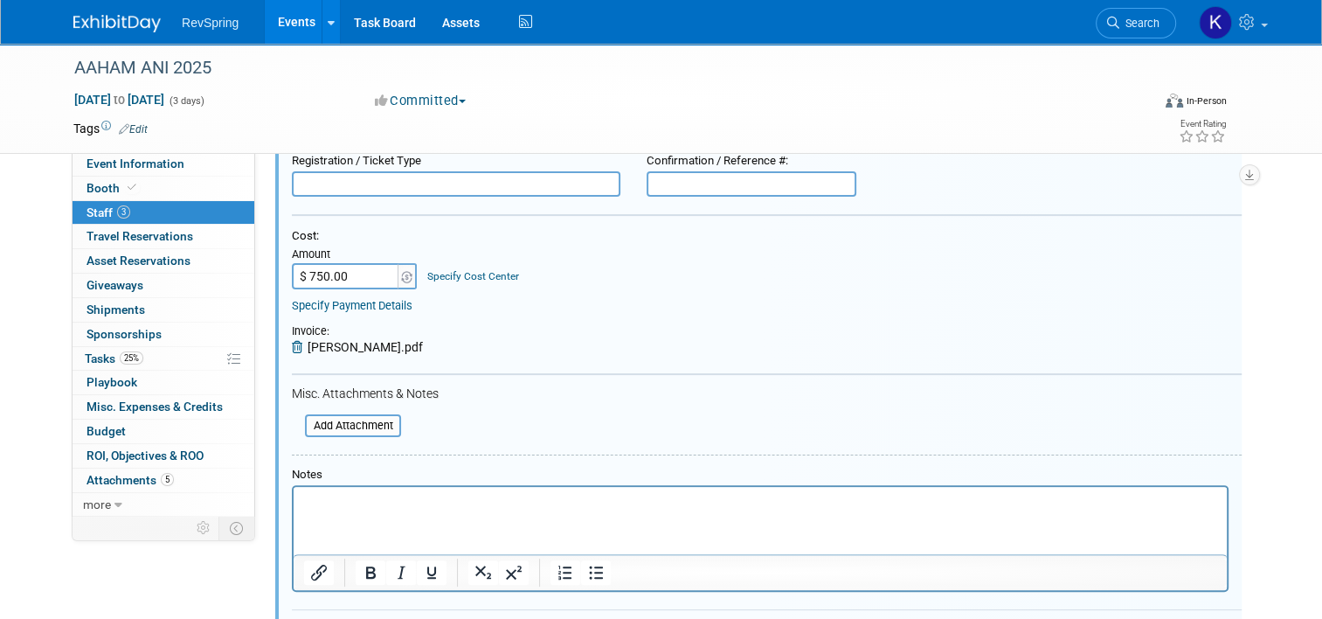
scroll to position [666, 0]
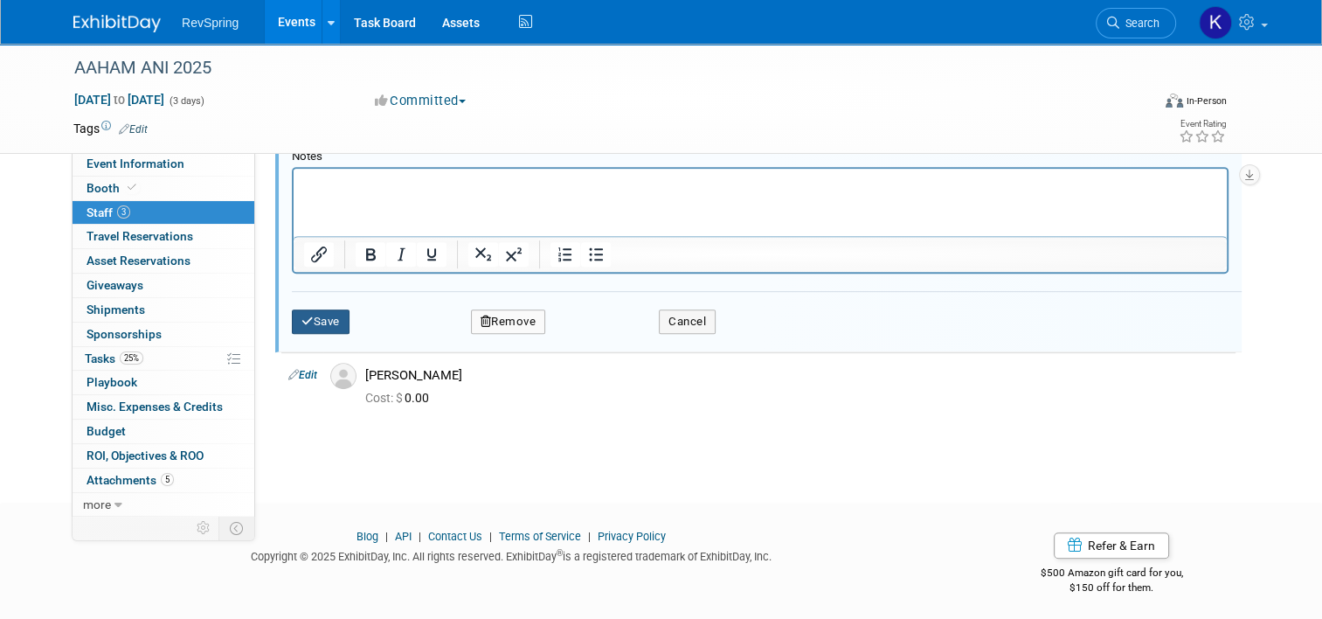
click at [312, 309] on button "Save" at bounding box center [321, 321] width 58 height 24
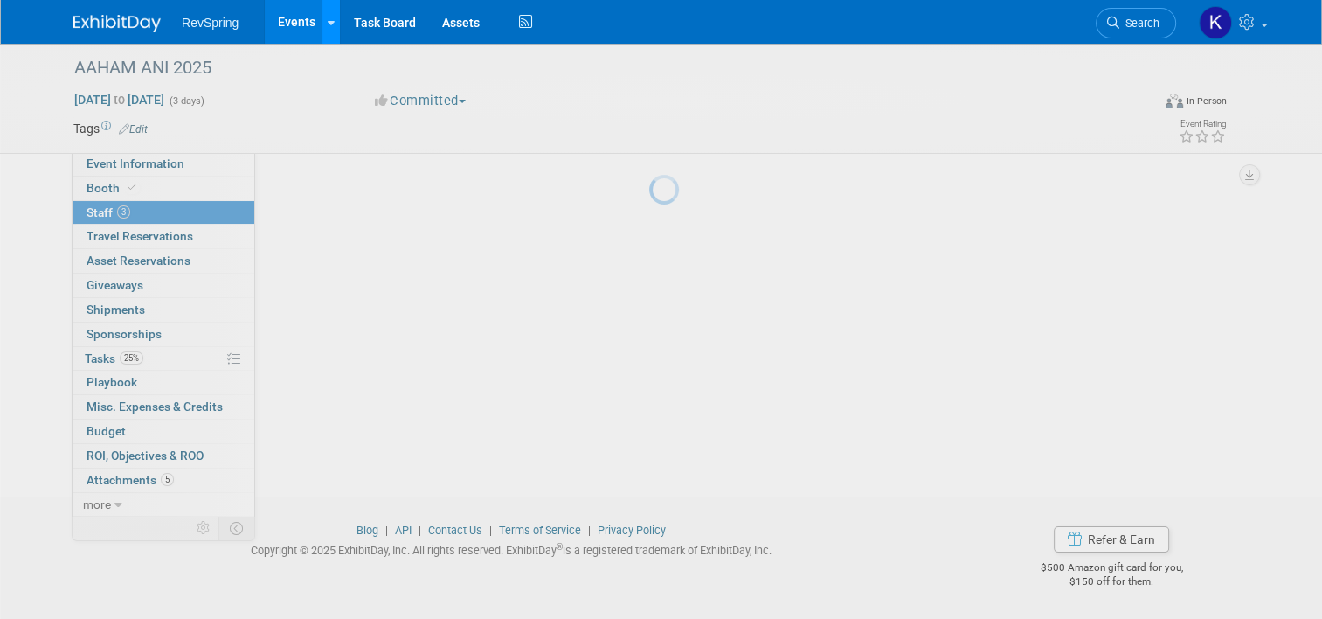
scroll to position [84, 0]
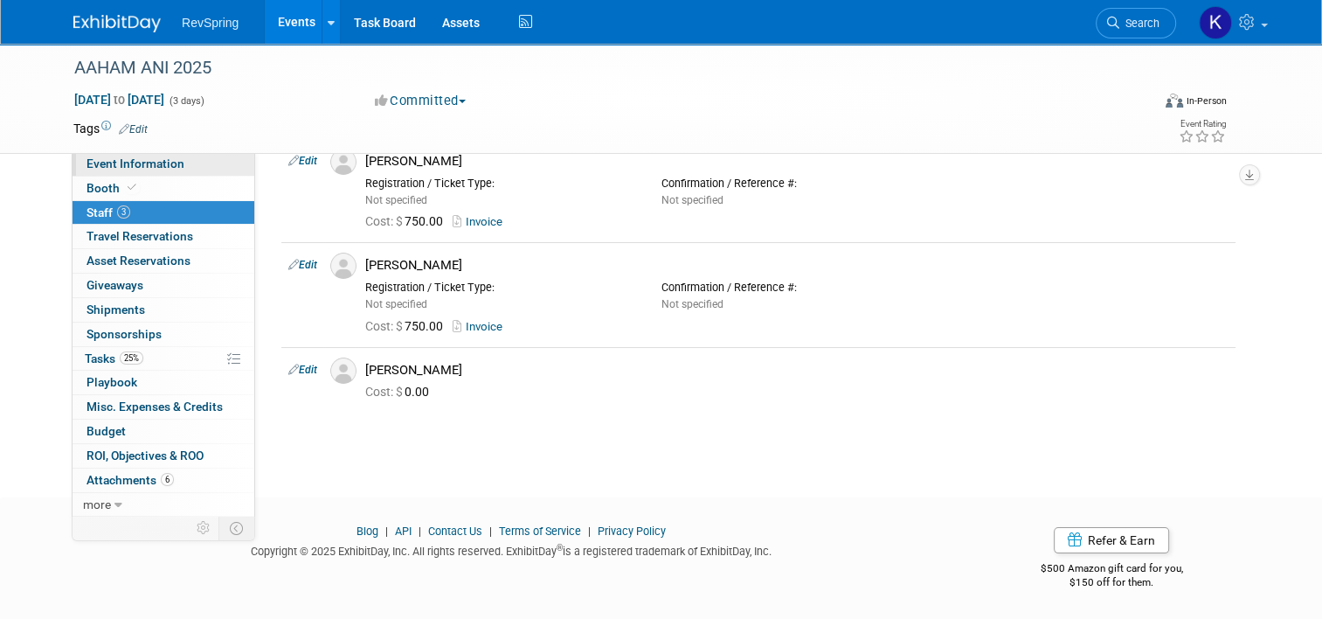
click at [164, 168] on span "Event Information" at bounding box center [136, 163] width 98 height 14
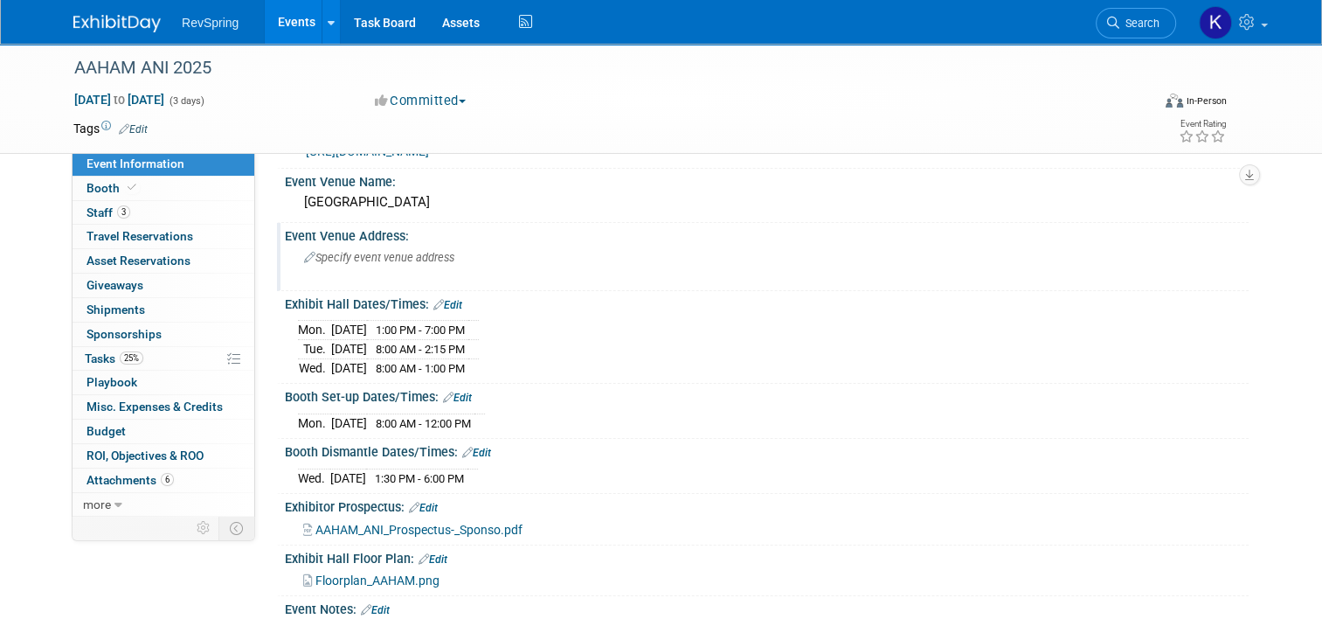
scroll to position [56, 0]
click at [281, 28] on link "Events" at bounding box center [297, 22] width 64 height 44
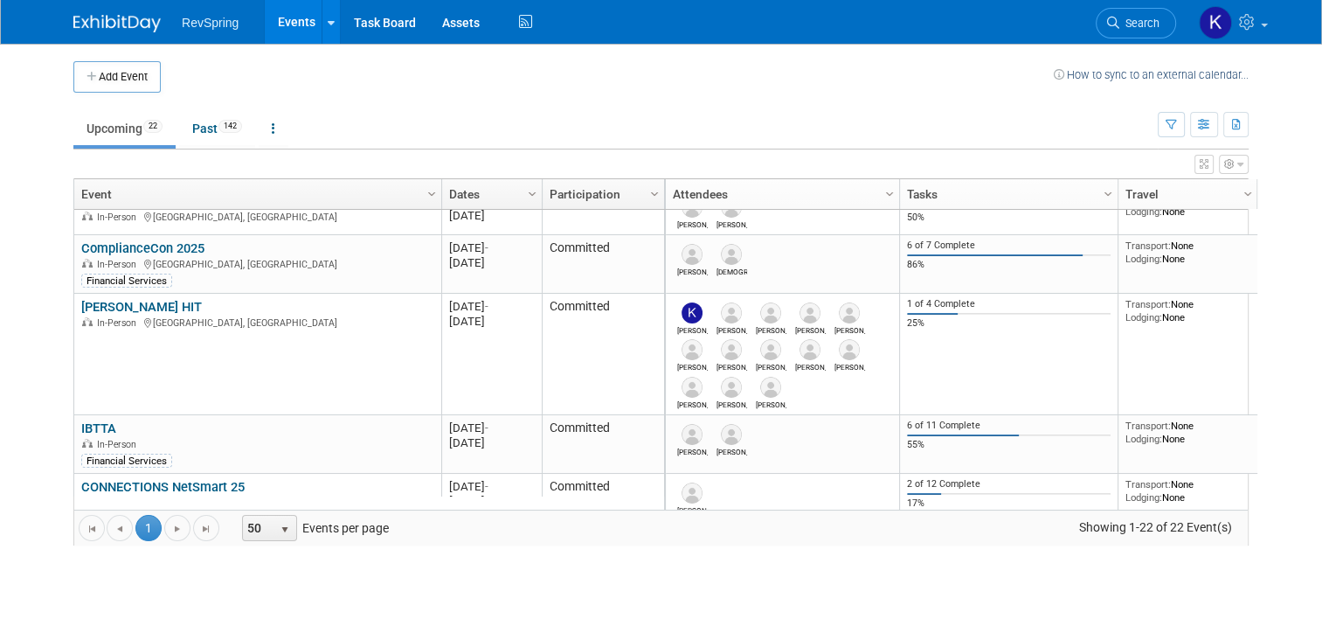
scroll to position [284, 0]
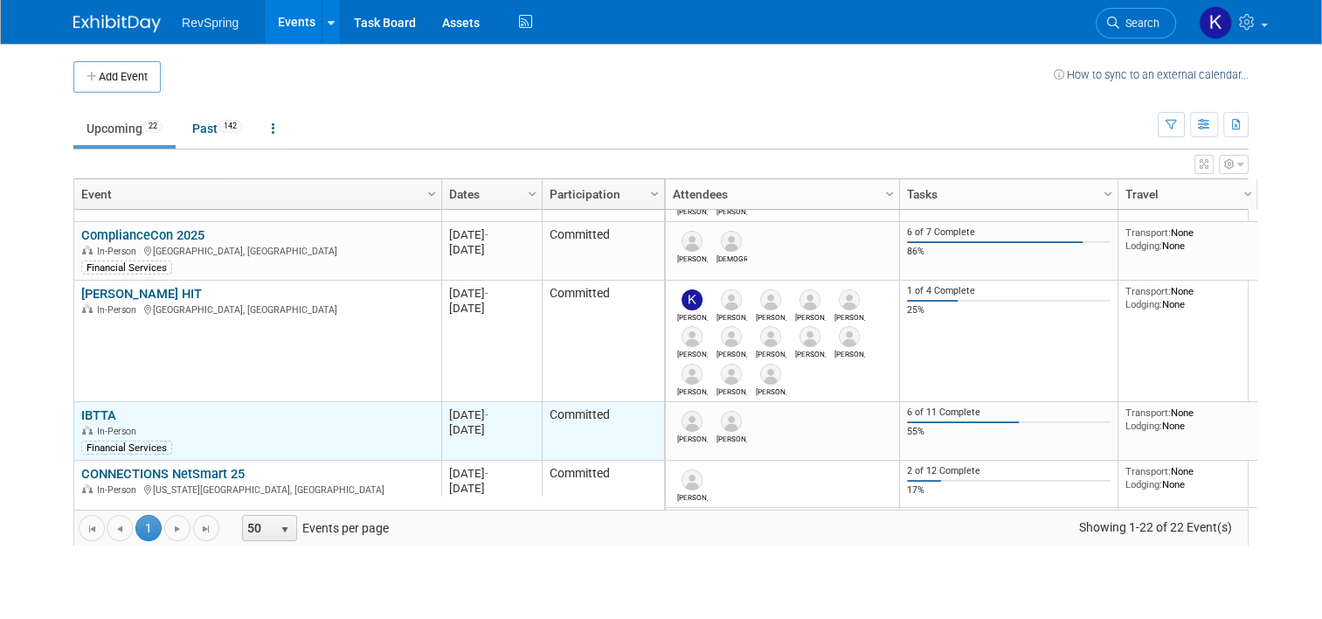
click at [98, 418] on link "IBTTA" at bounding box center [98, 415] width 35 height 16
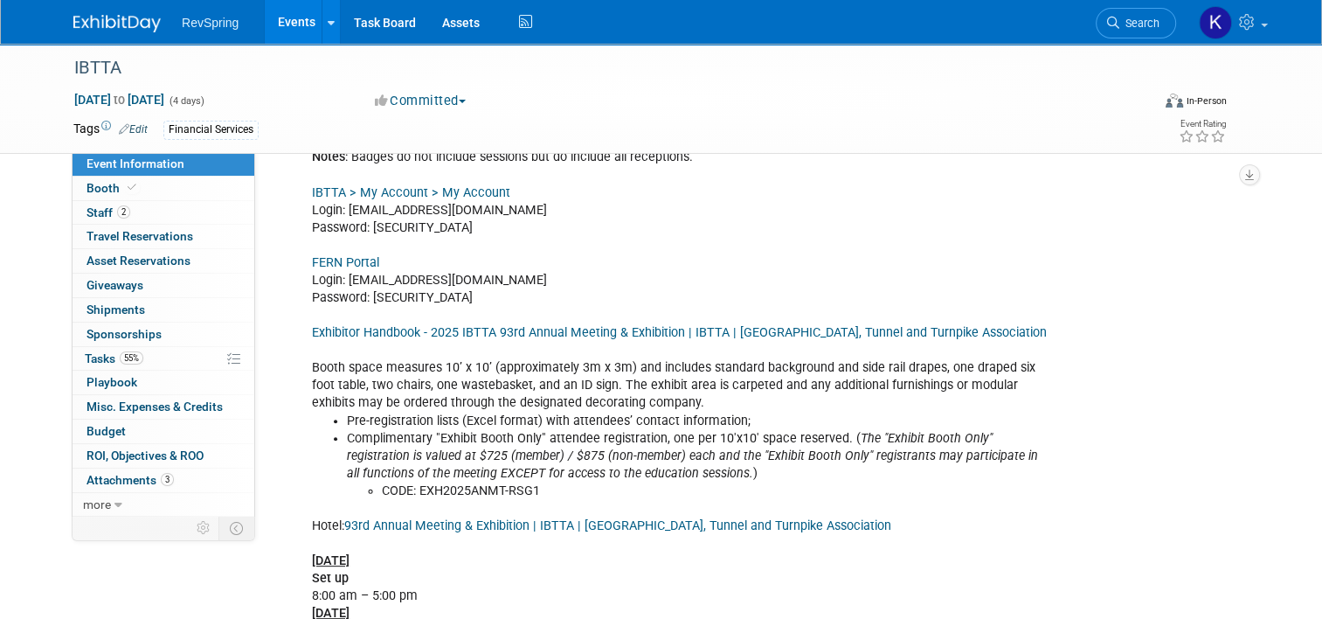
scroll to position [479, 0]
click at [187, 364] on link "55% Tasks 55%" at bounding box center [164, 359] width 182 height 24
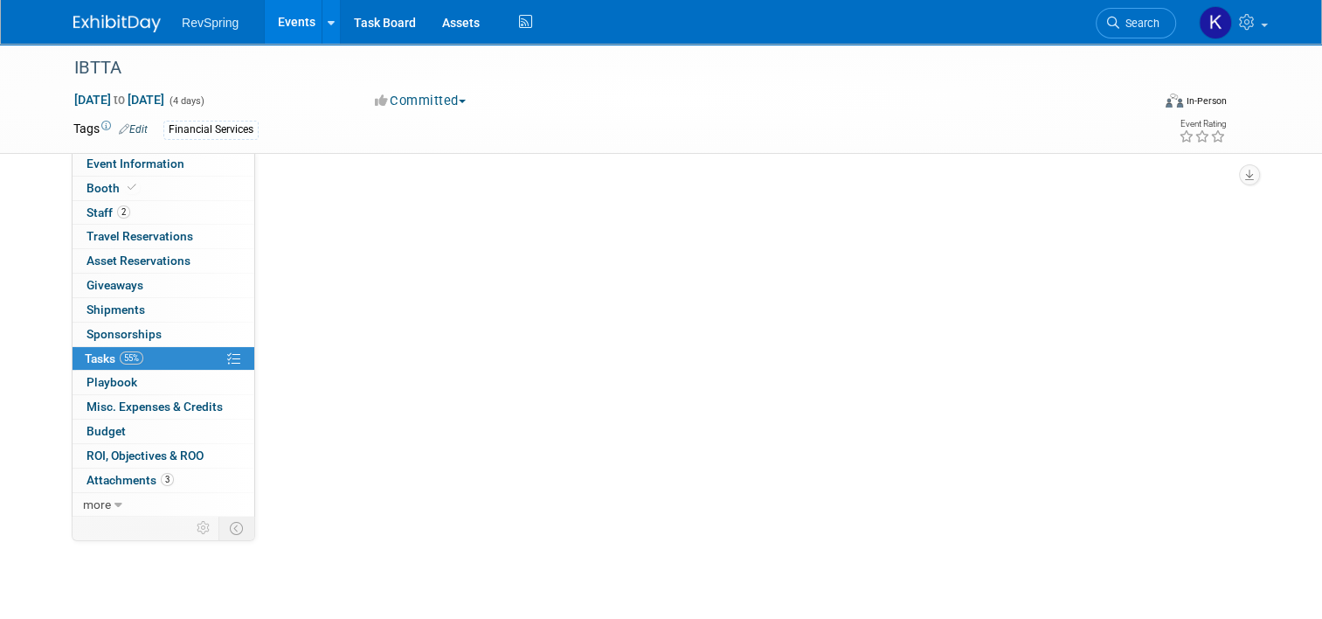
scroll to position [0, 0]
